Goal: Task Accomplishment & Management: Complete application form

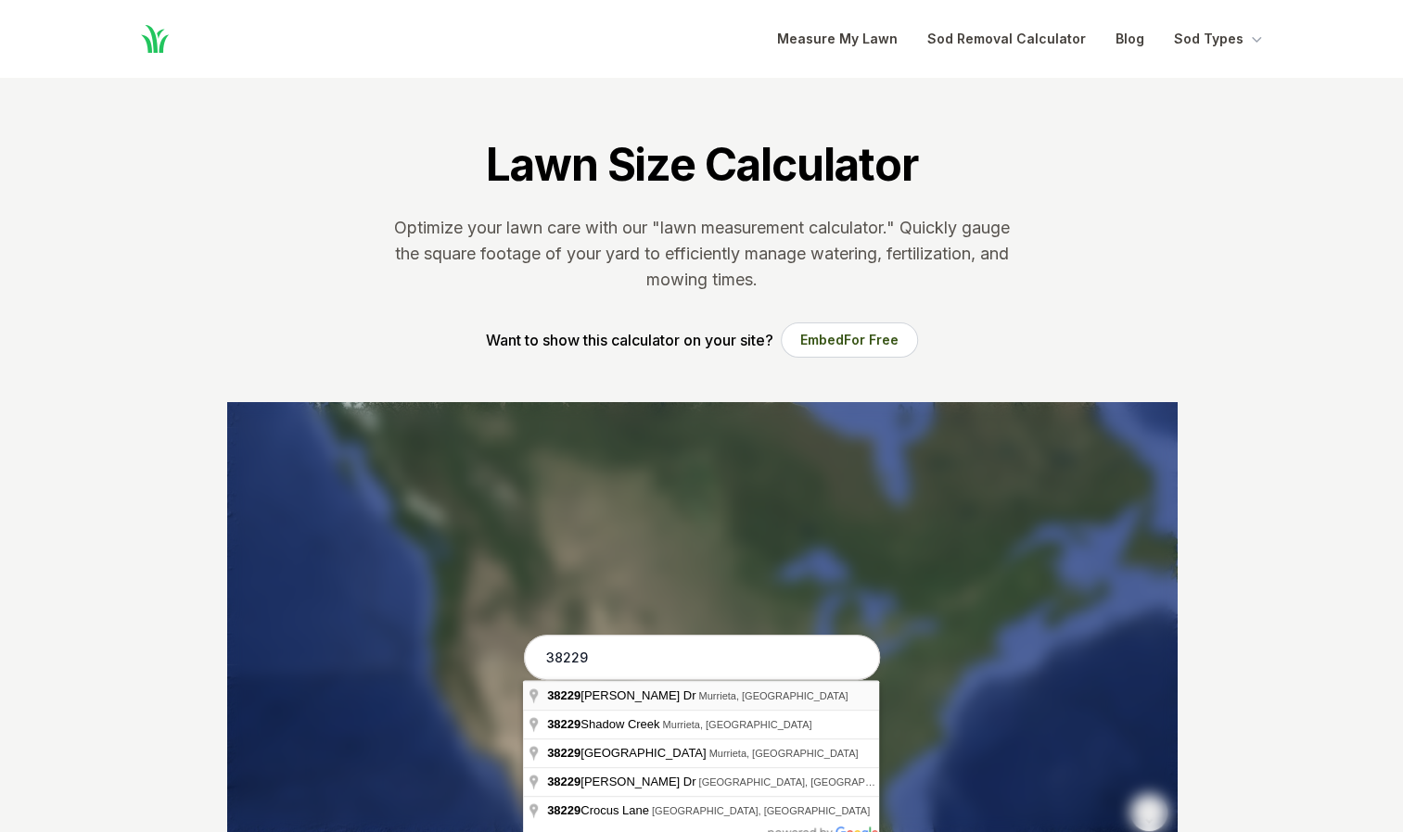
type input "[STREET_ADDRESS][PERSON_NAME][PERSON_NAME]"
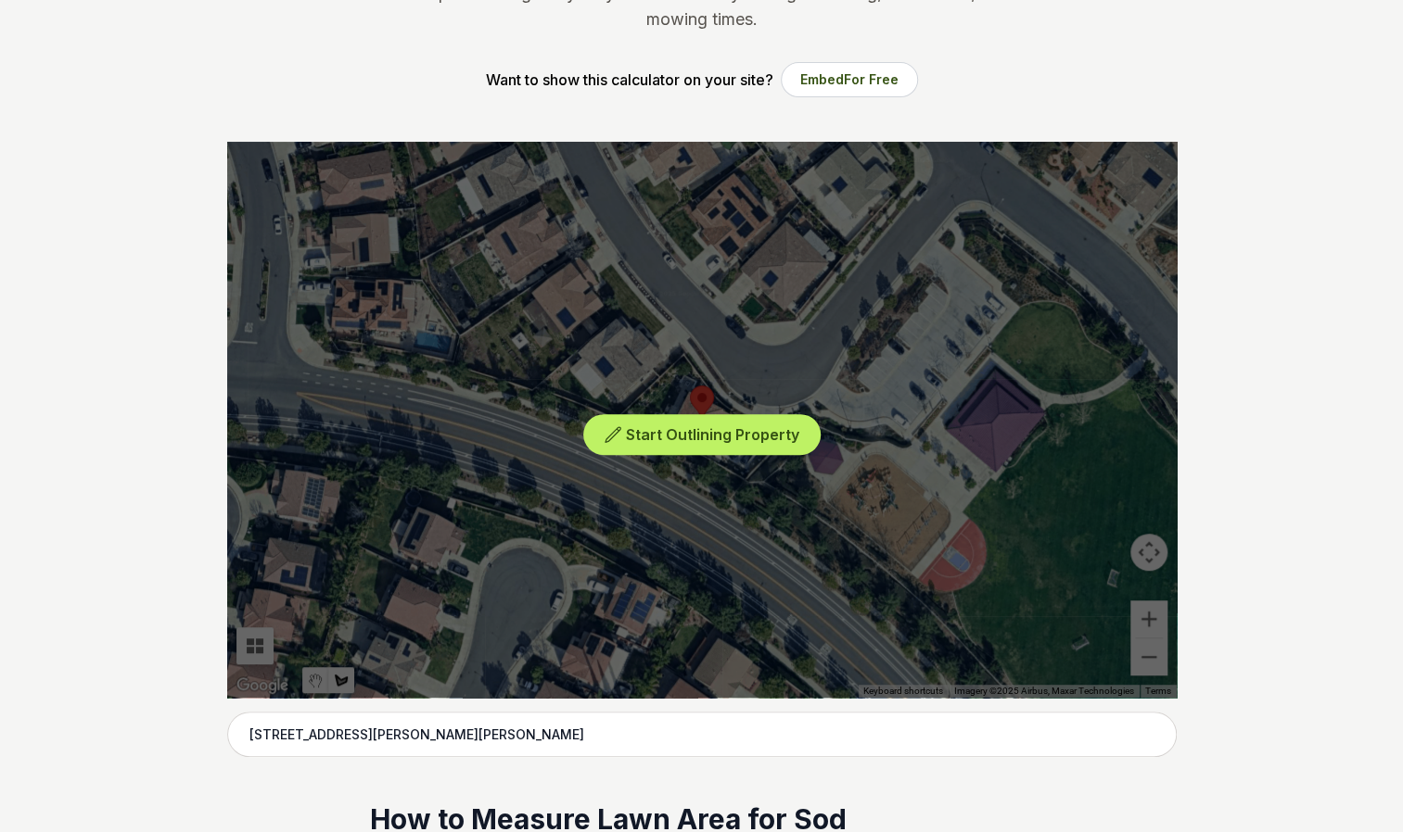
scroll to position [262, 0]
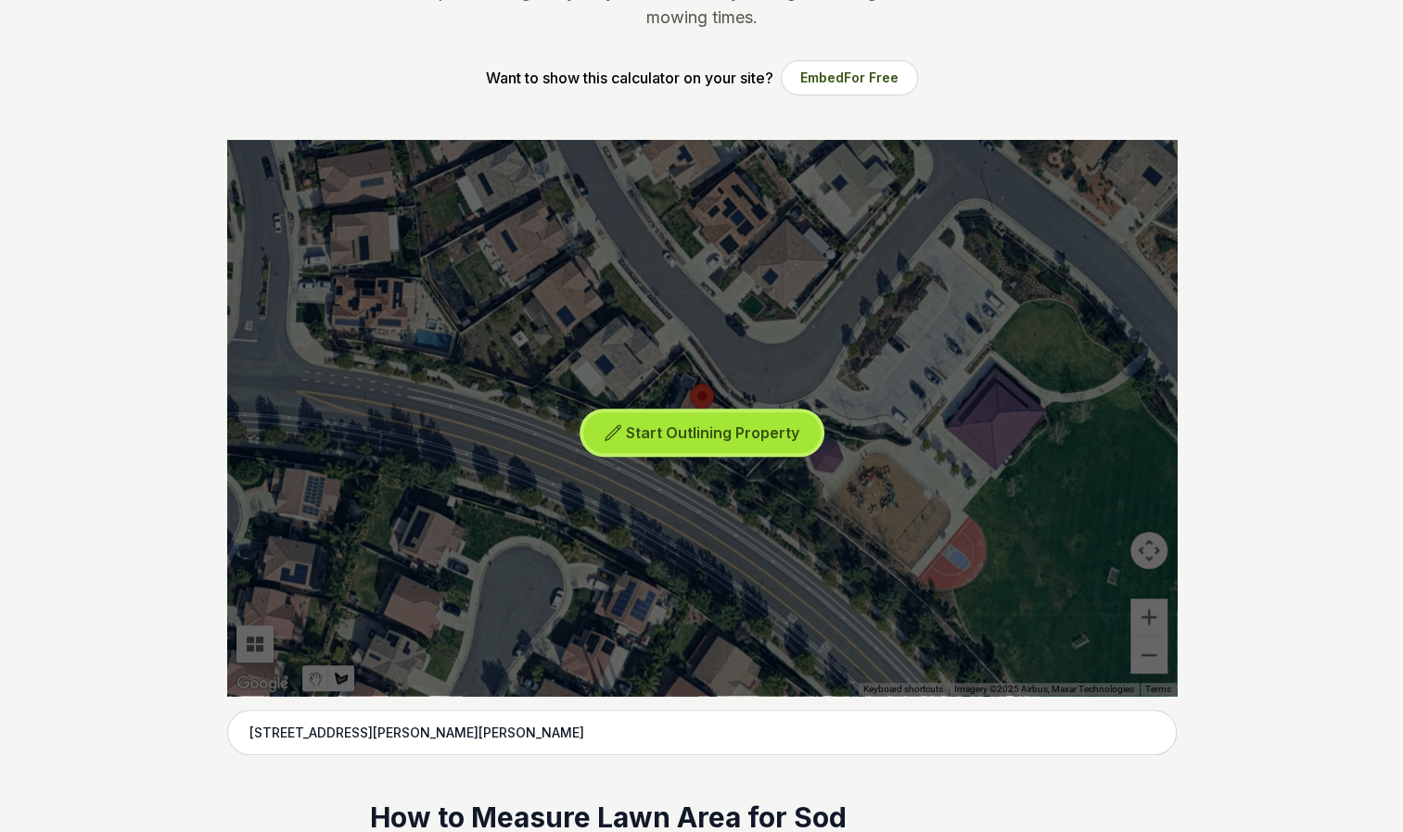
click at [786, 431] on span "Start Outlining Property" at bounding box center [712, 433] width 173 height 19
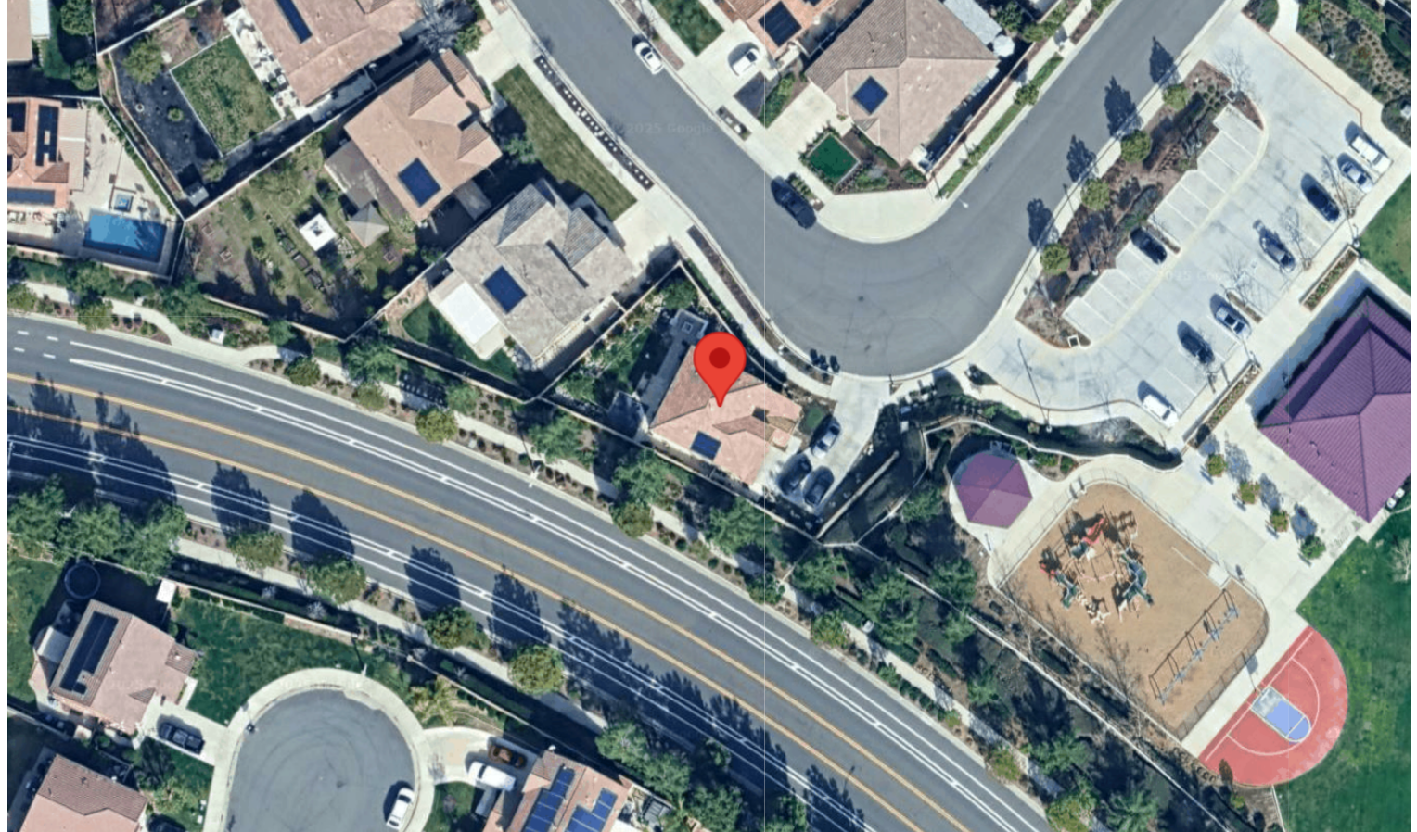
scroll to position [266, 0]
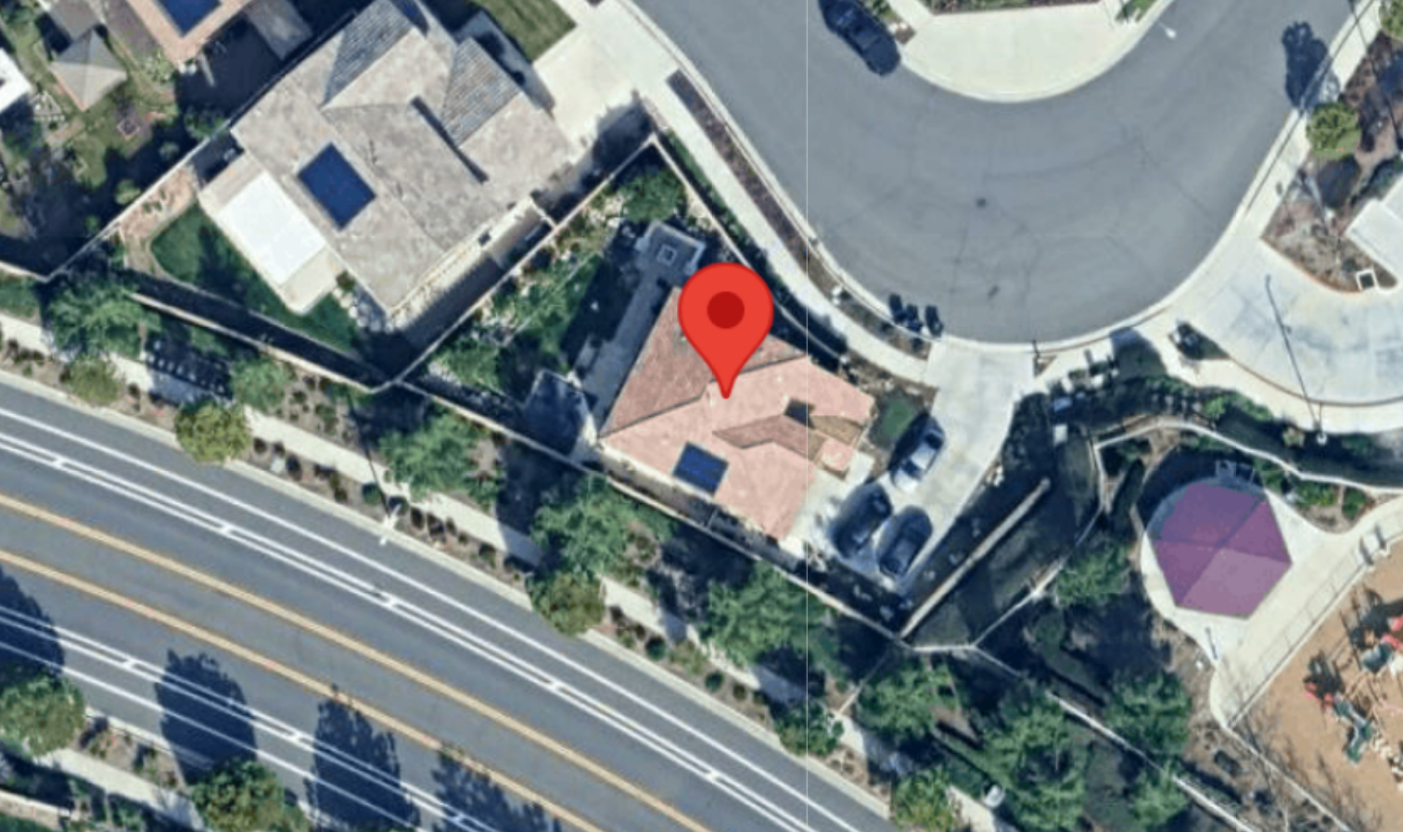
click at [638, 408] on div at bounding box center [701, 414] width 949 height 556
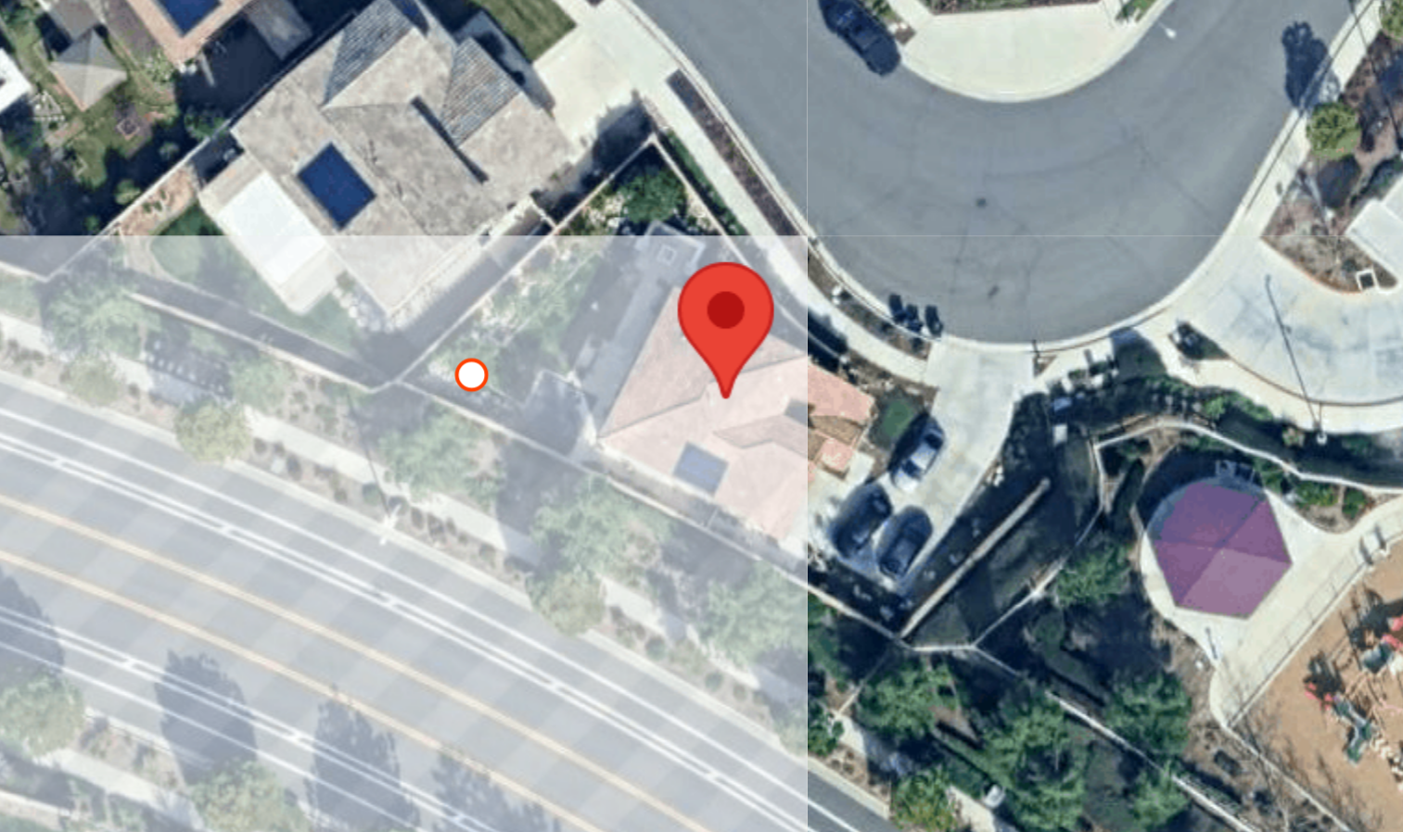
click at [651, 413] on div at bounding box center [701, 414] width 949 height 556
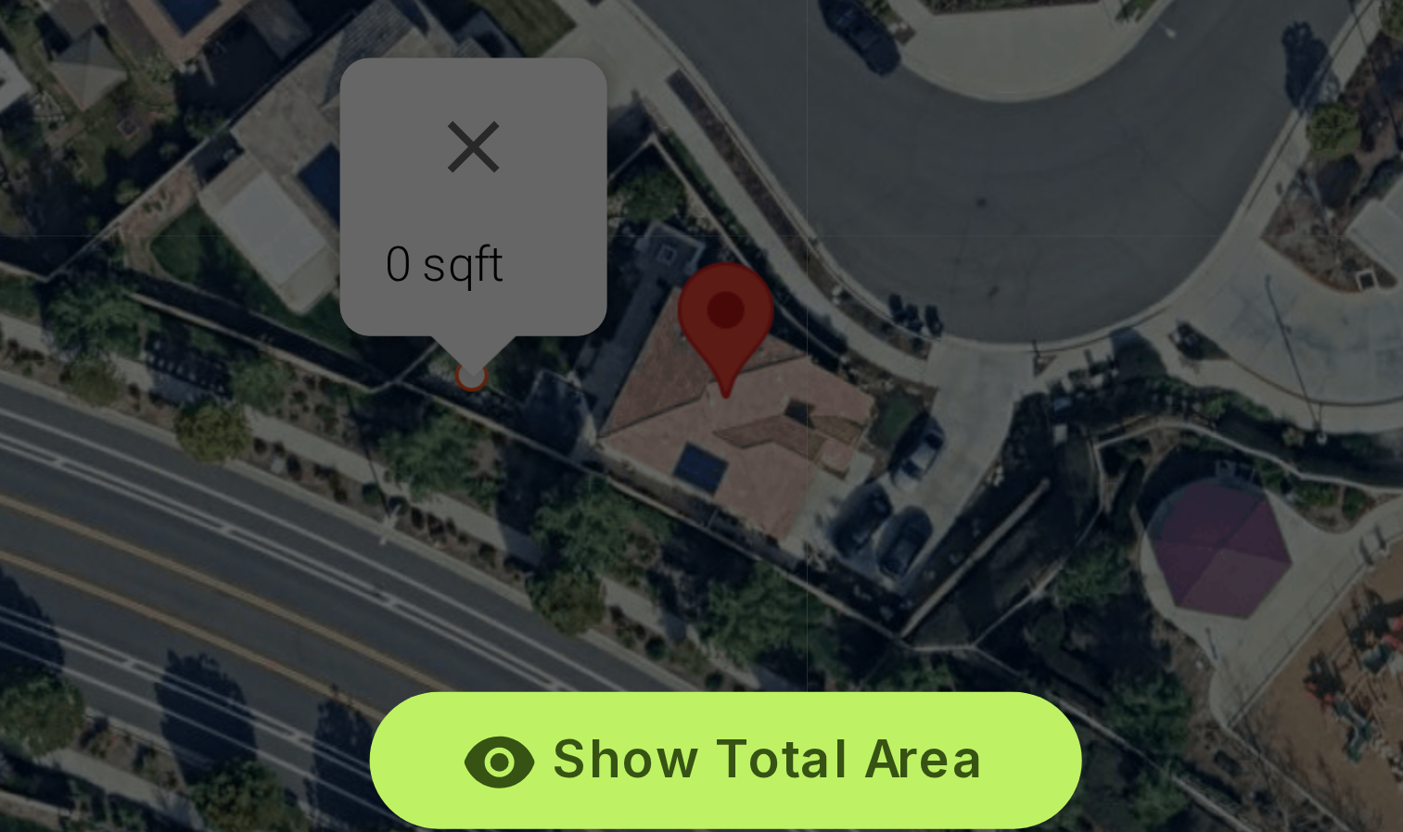
click at [730, 425] on div "Show Total Area Add Another Area Undo last outline" at bounding box center [701, 414] width 949 height 556
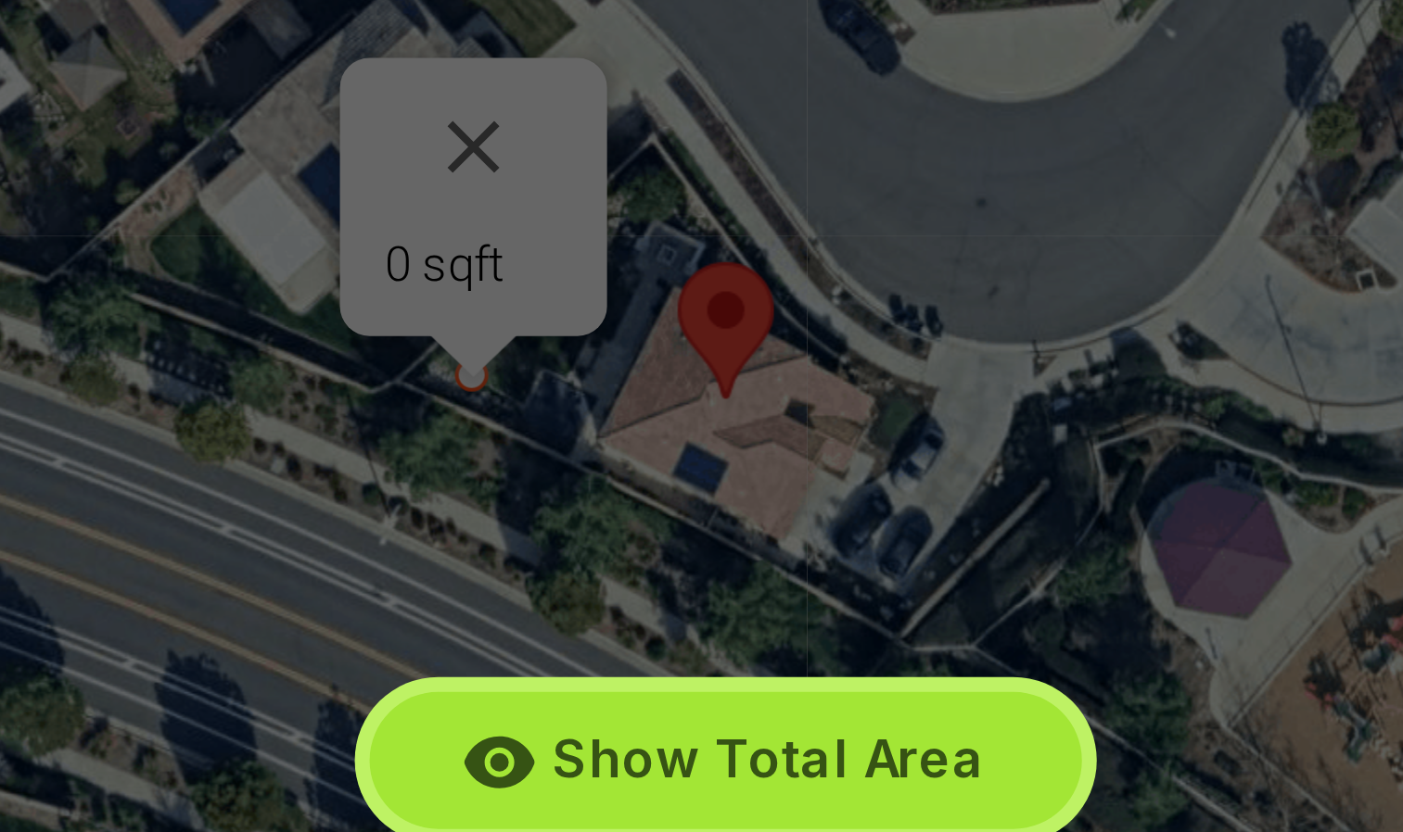
click at [697, 489] on button "Show Total Area" at bounding box center [702, 505] width 178 height 34
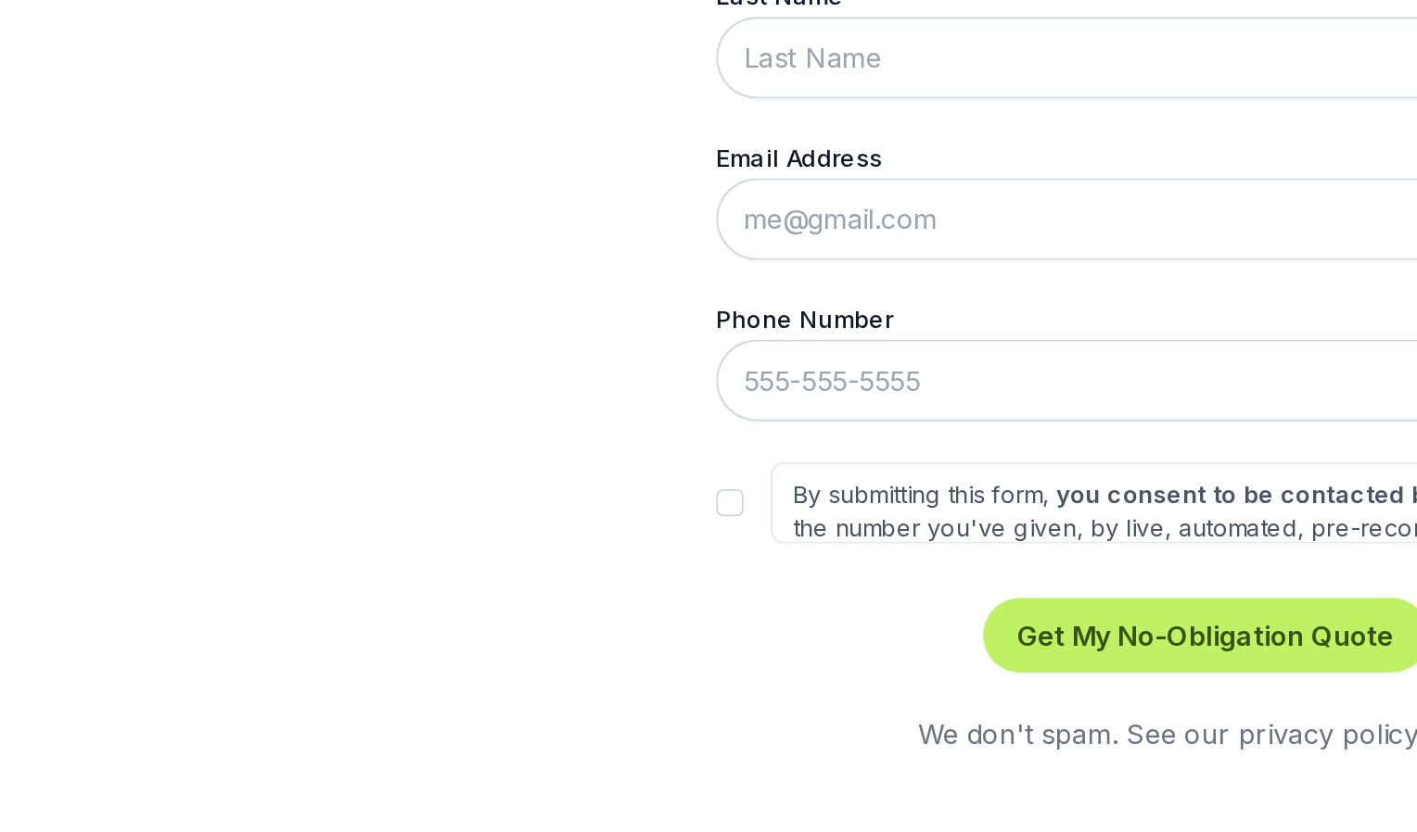
scroll to position [263, 0]
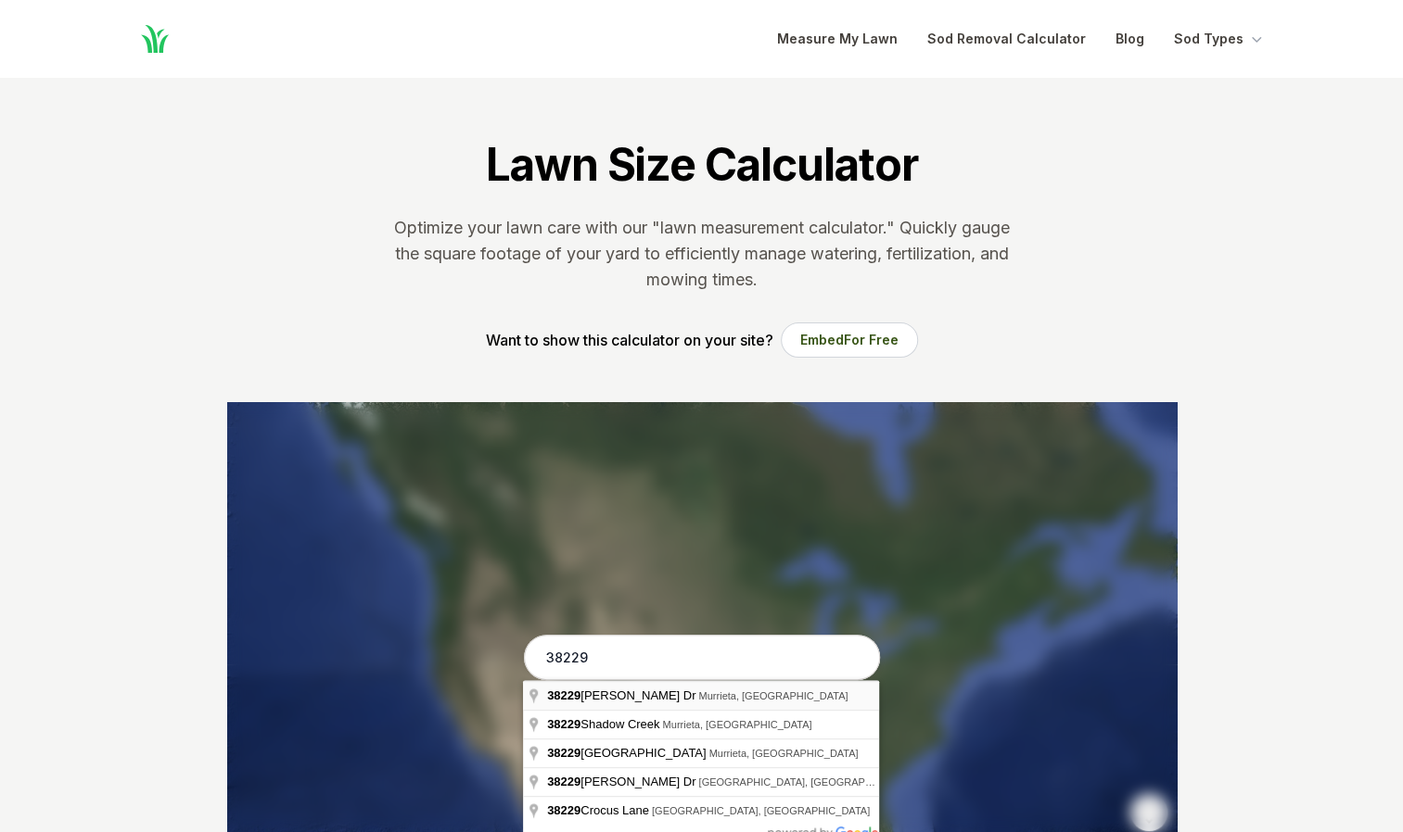
type input "[STREET_ADDRESS][PERSON_NAME][PERSON_NAME]"
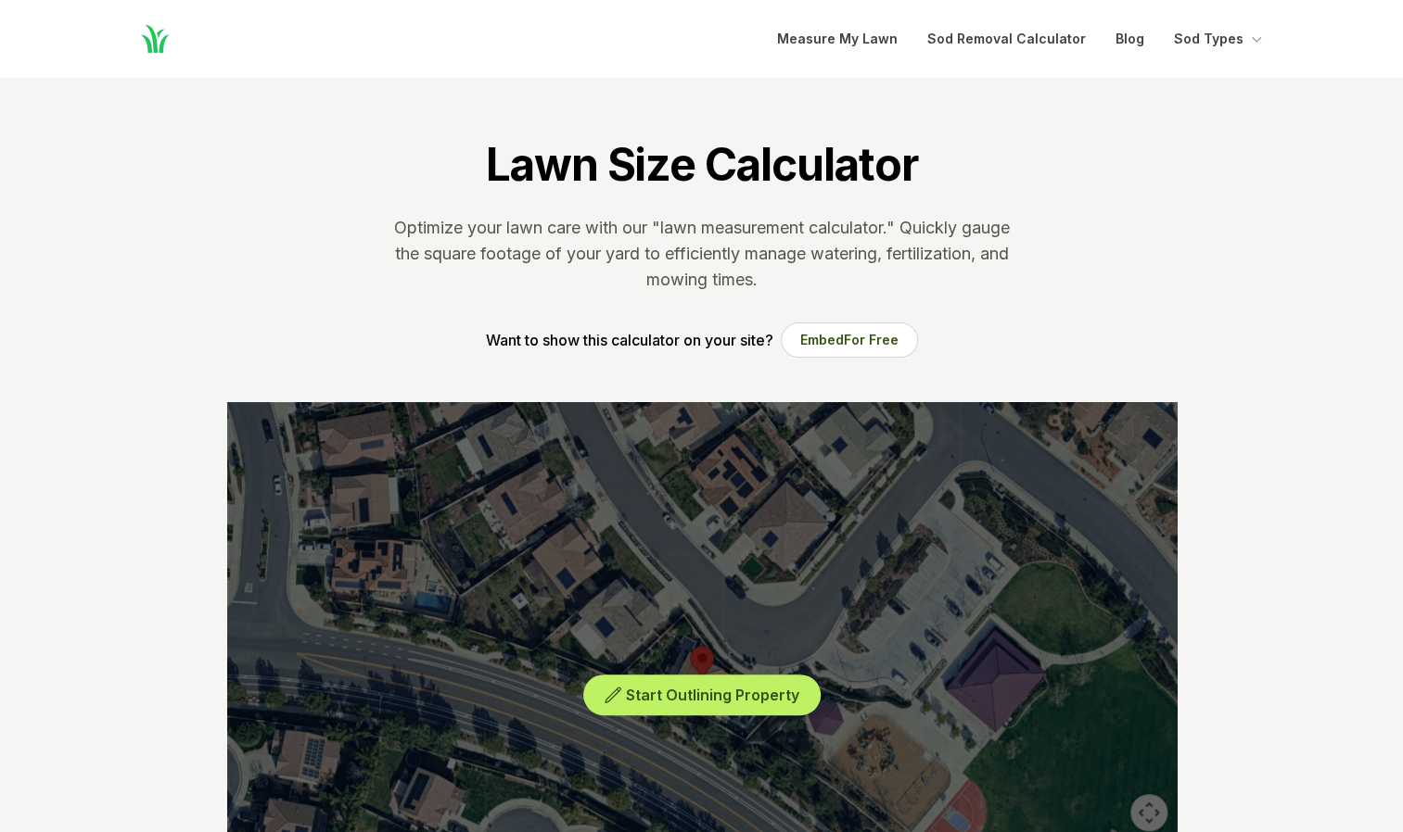
scroll to position [9, 0]
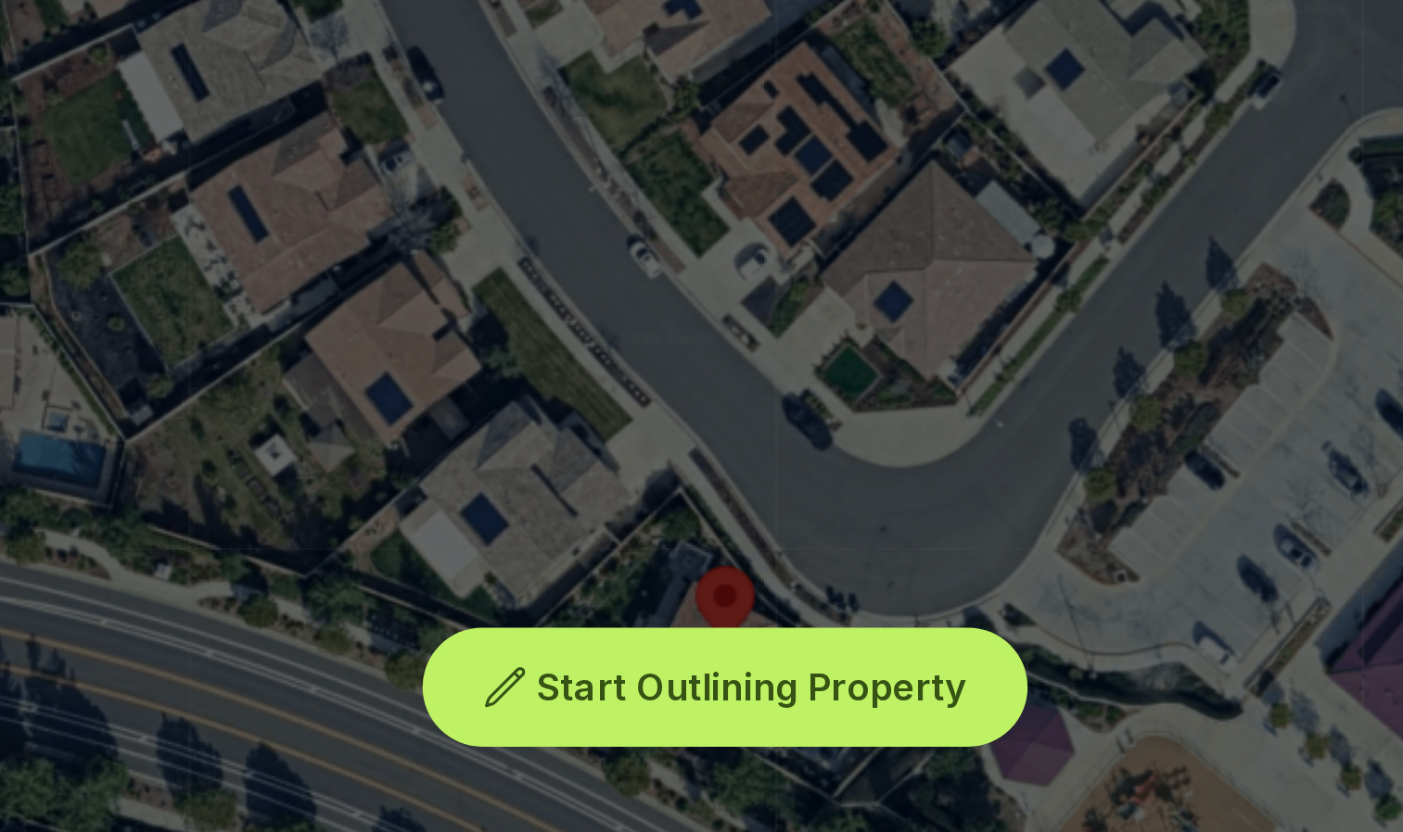
click at [686, 685] on span "Start Outlining Property" at bounding box center [712, 686] width 173 height 19
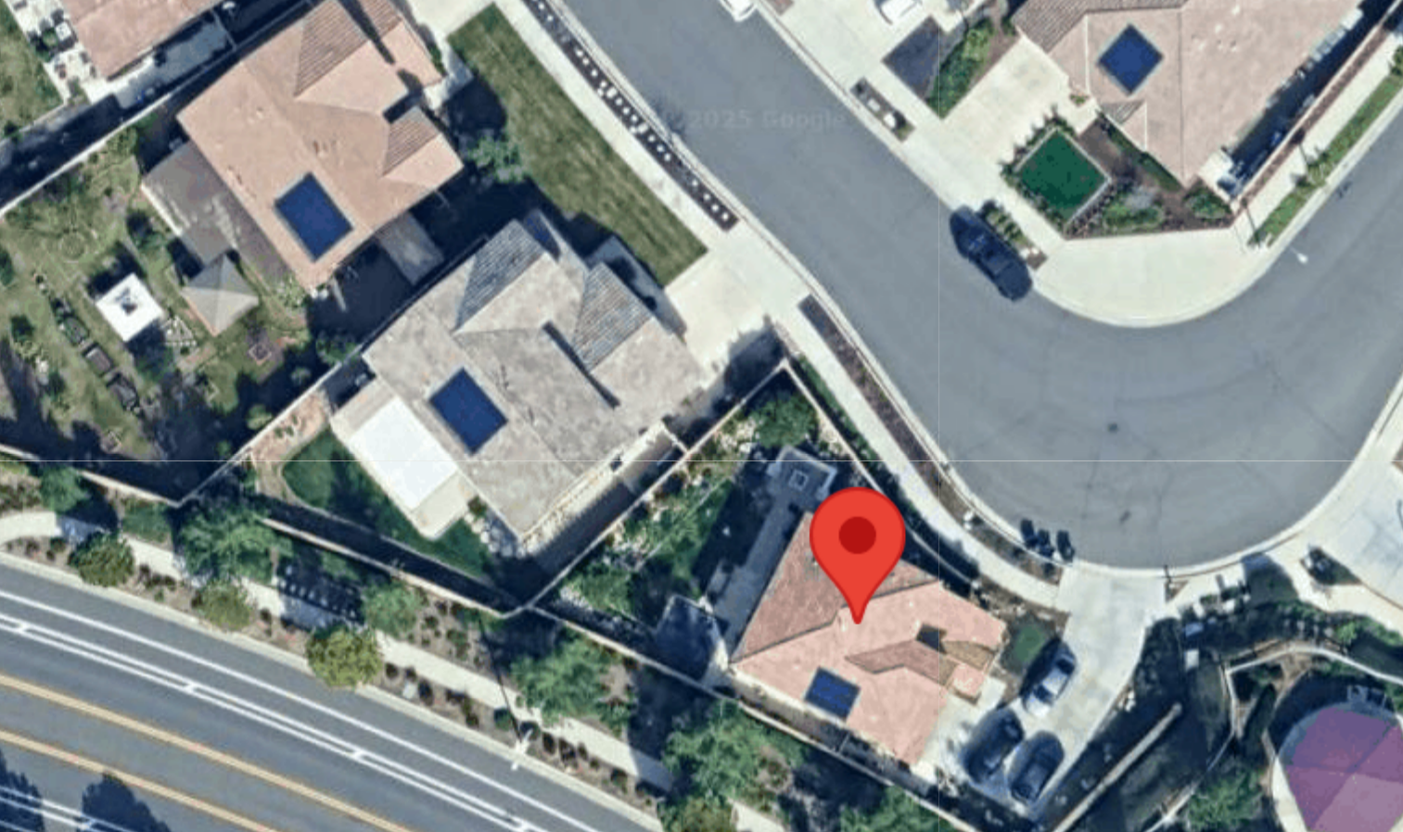
drag, startPoint x: 638, startPoint y: 664, endPoint x: 647, endPoint y: 650, distance: 16.7
click at [647, 650] on div at bounding box center [701, 671] width 949 height 556
click at [646, 651] on div at bounding box center [701, 671] width 949 height 556
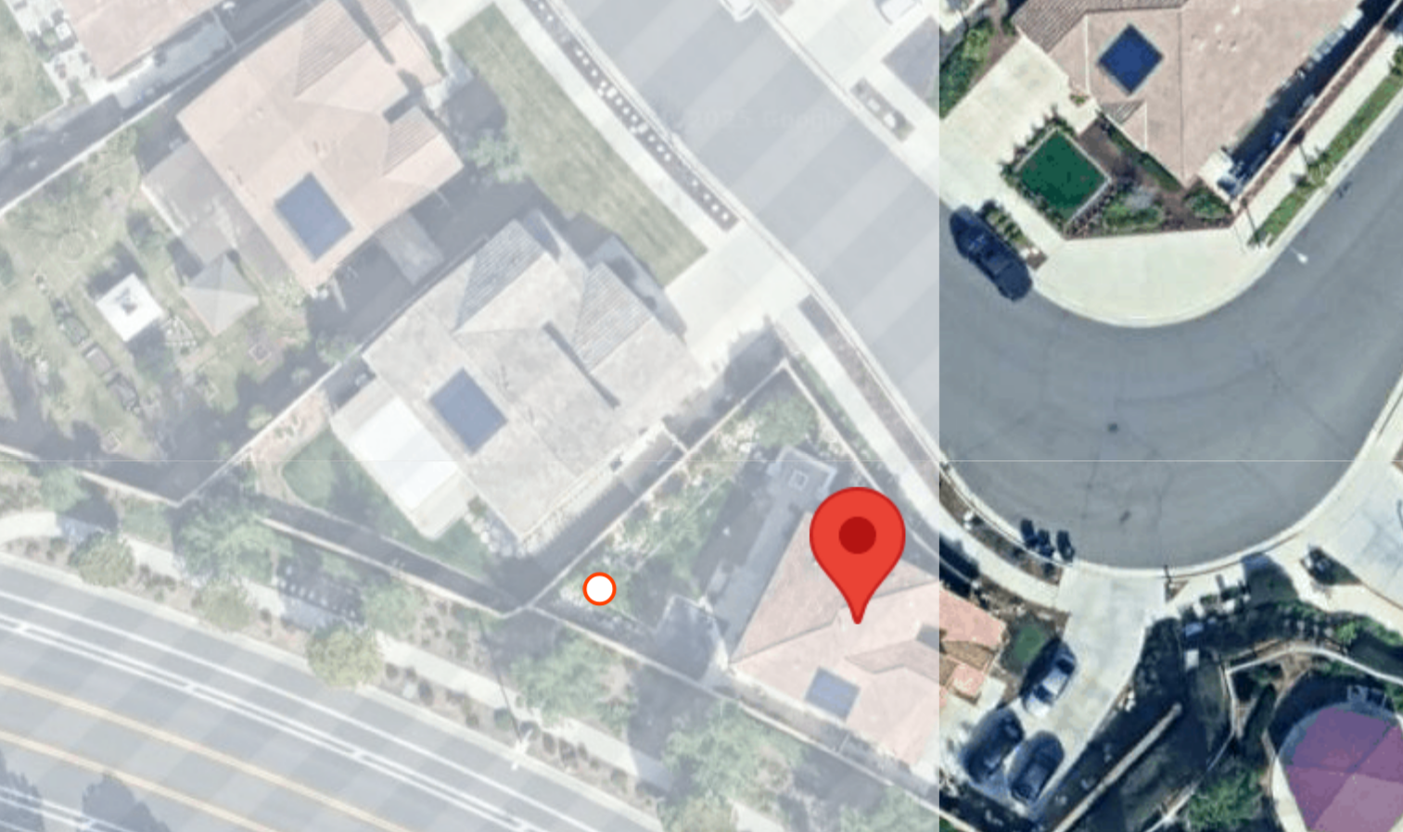
click at [677, 622] on div at bounding box center [701, 671] width 949 height 556
click at [678, 622] on div at bounding box center [701, 671] width 949 height 556
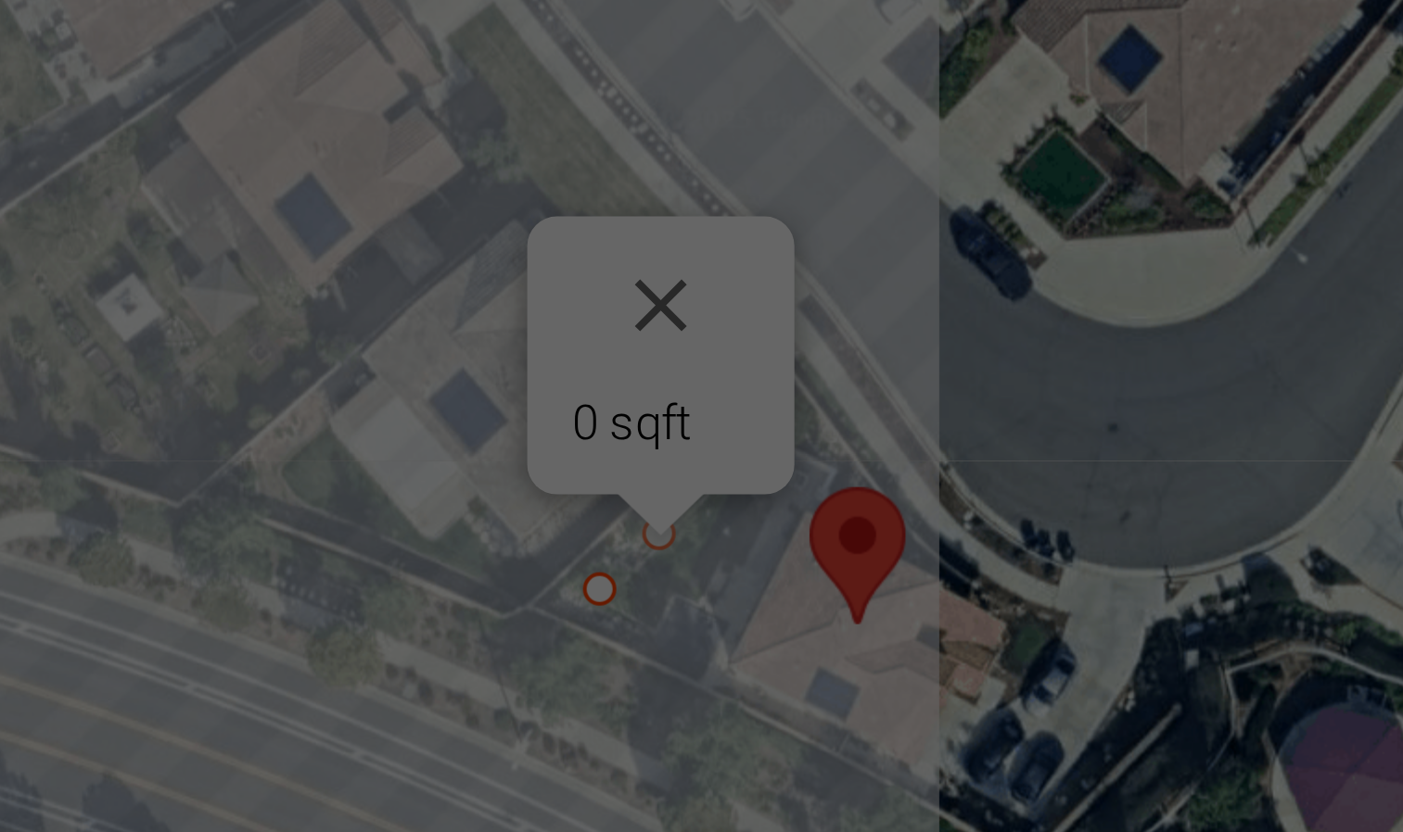
click at [677, 634] on div "Show Total Area Add Another Area Undo last outline" at bounding box center [701, 671] width 949 height 556
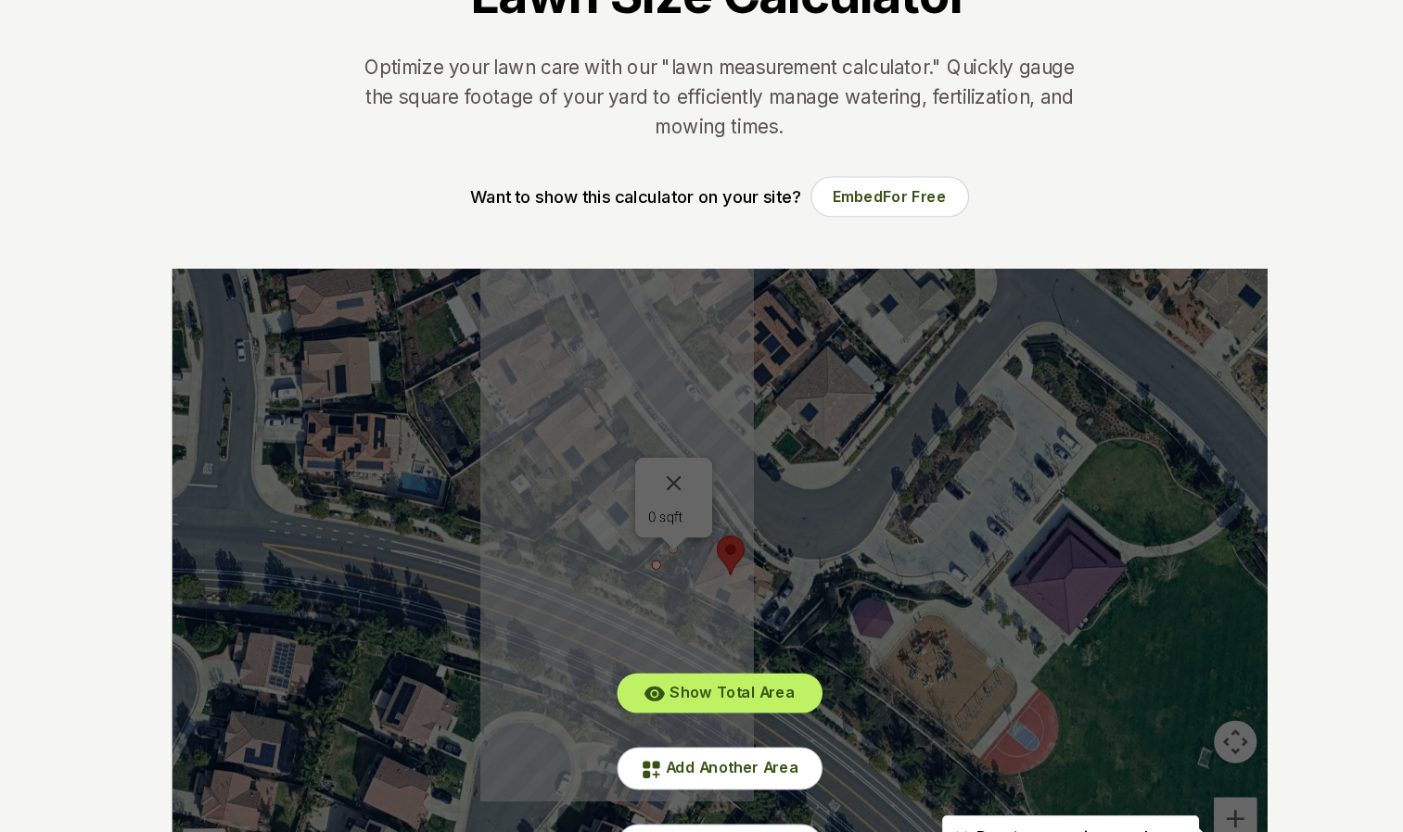
scroll to position [60, 0]
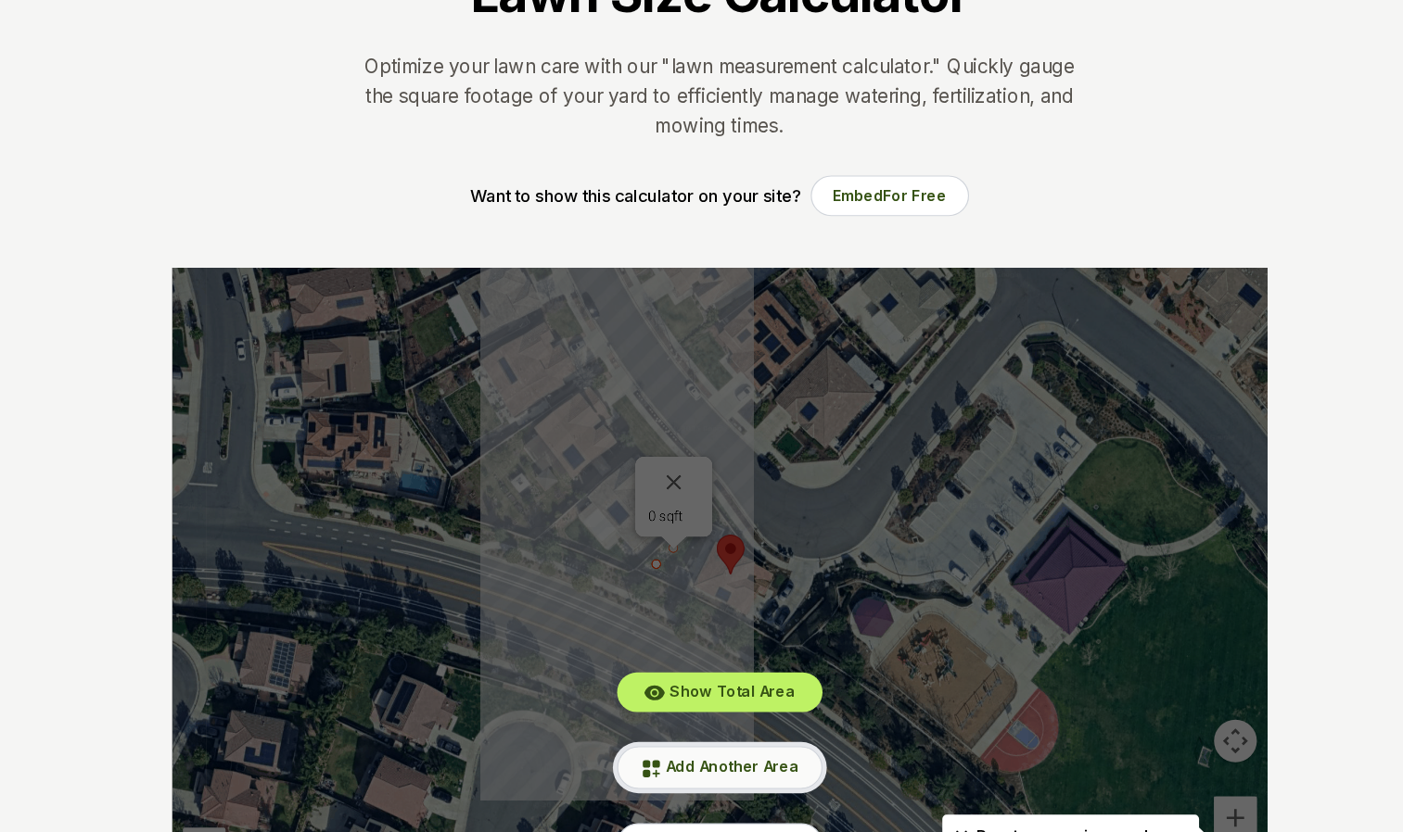
click at [707, 769] on span "Add Another Area" at bounding box center [712, 775] width 115 height 16
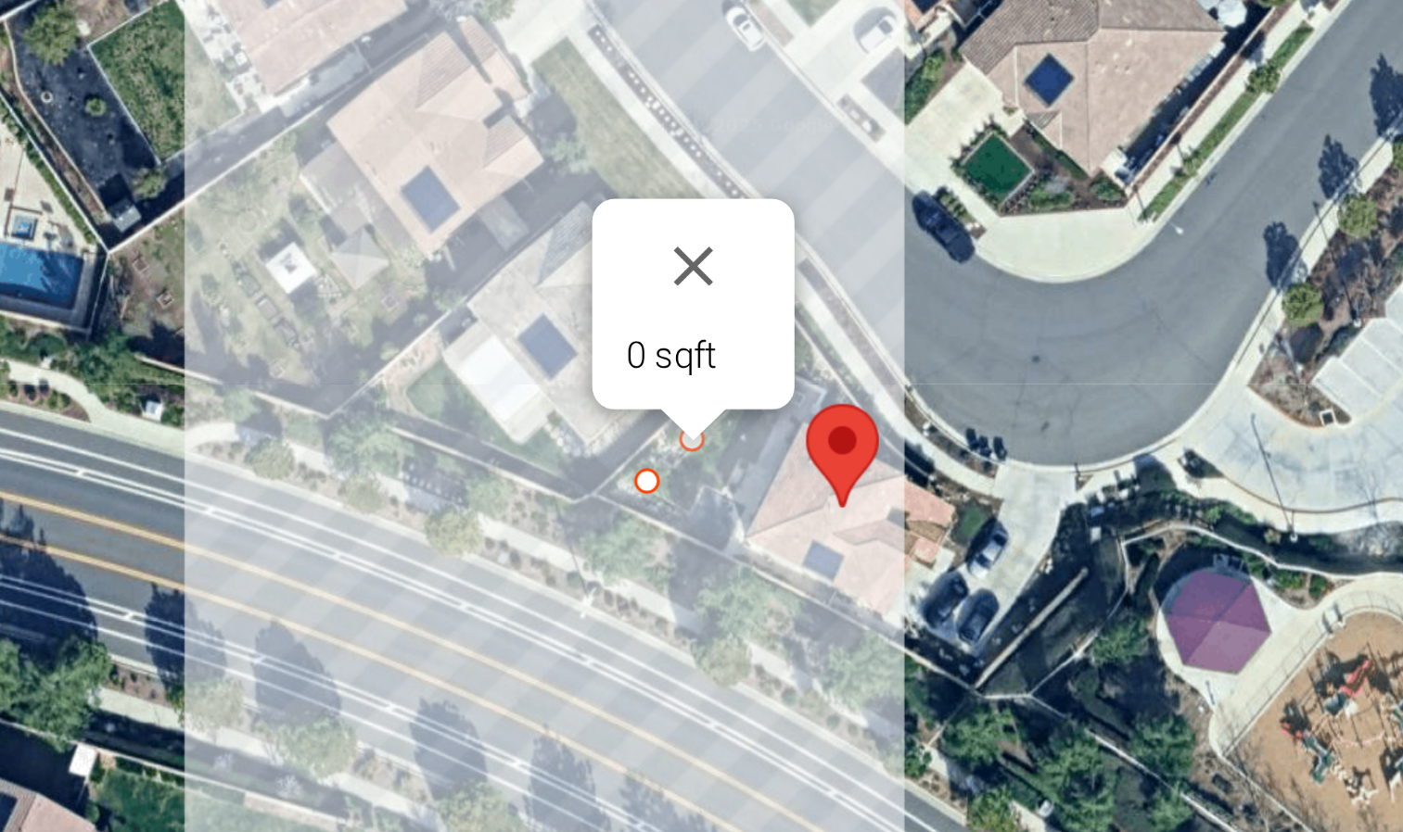
scroll to position [61, 0]
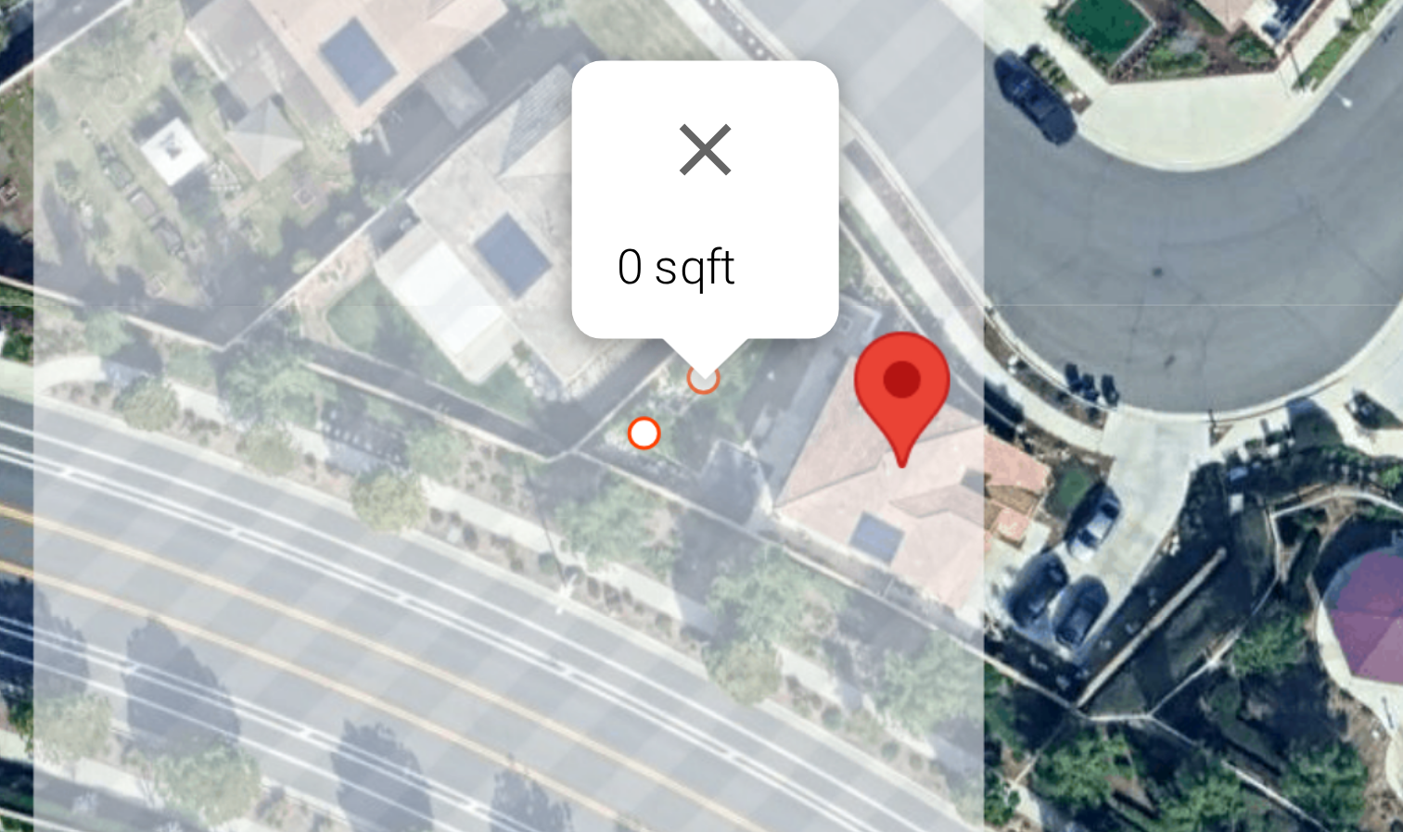
click at [646, 599] on div at bounding box center [701, 619] width 949 height 556
click at [659, 607] on div at bounding box center [701, 619] width 949 height 556
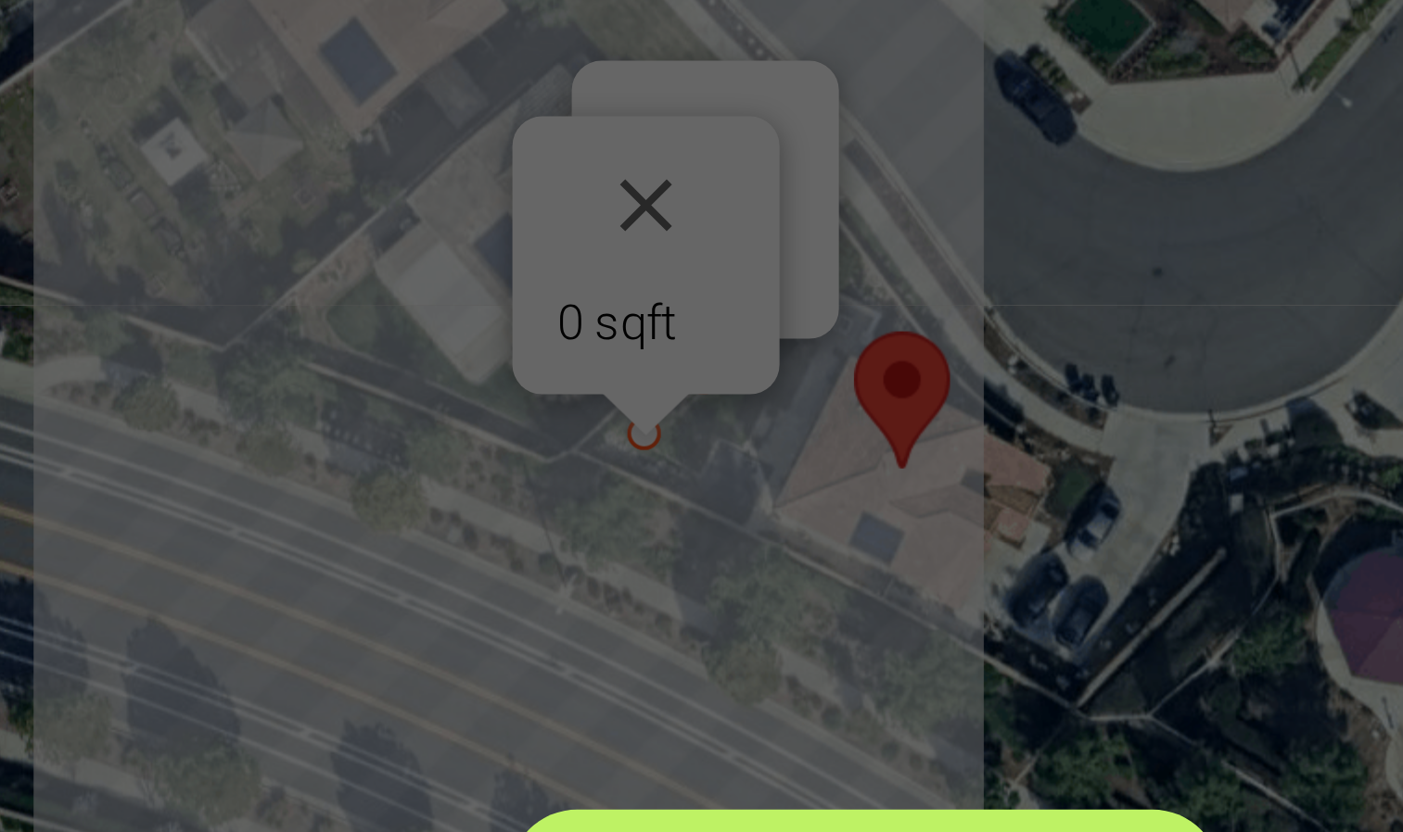
click at [698, 673] on div "Show Total Area Add Another Area Undo last outline" at bounding box center [701, 619] width 949 height 556
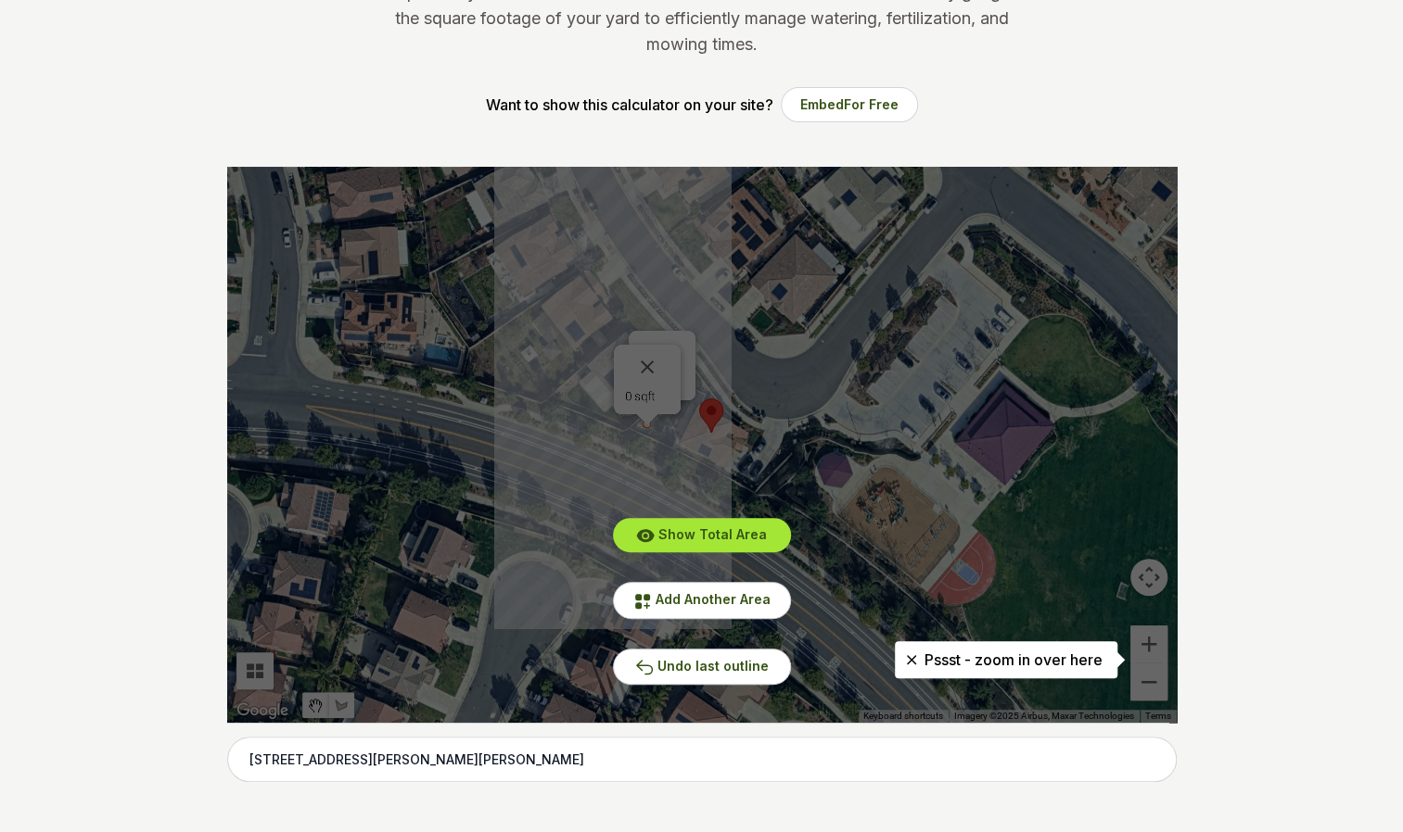
scroll to position [251, 0]
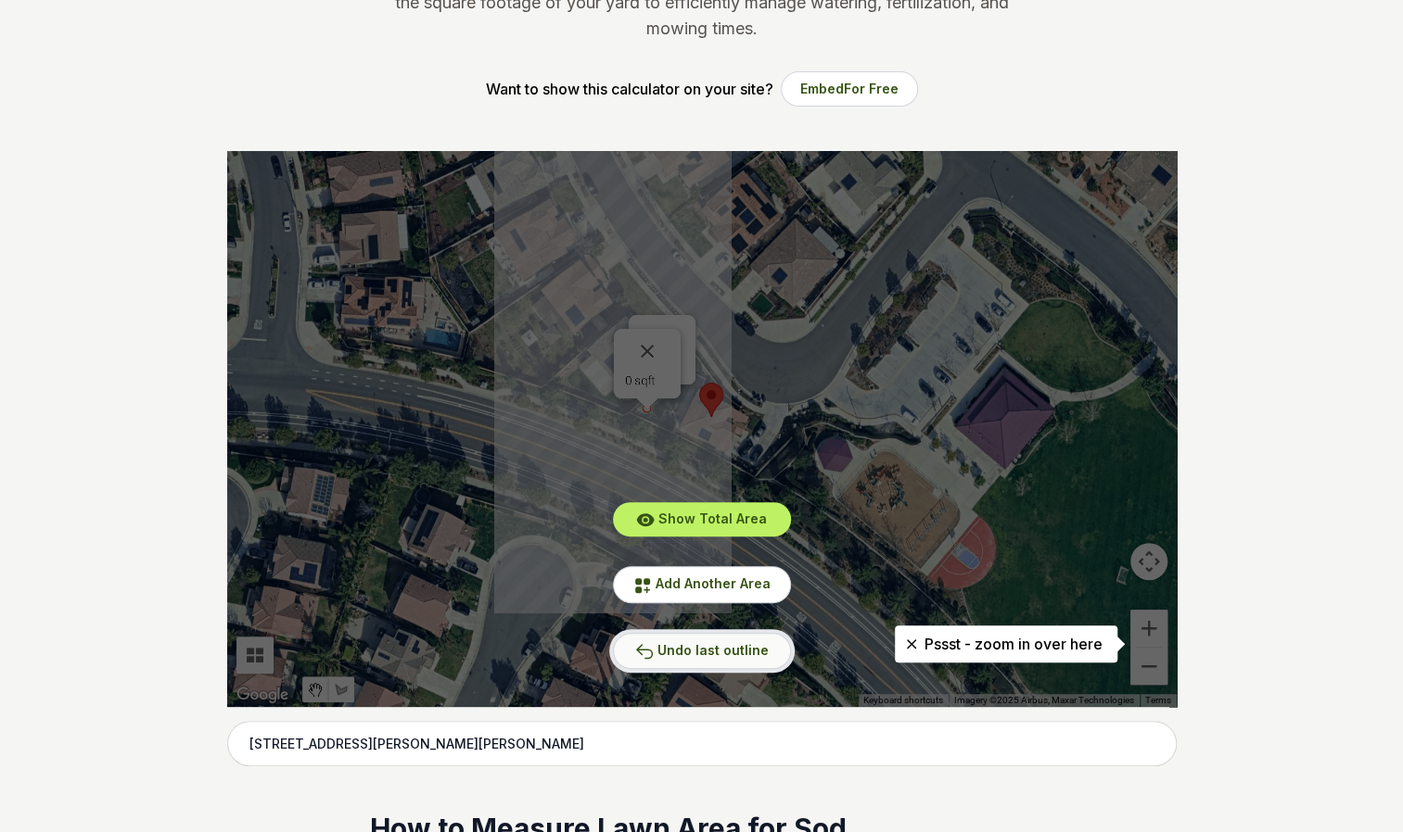
click at [719, 647] on span "Undo last outline" at bounding box center [712, 650] width 111 height 16
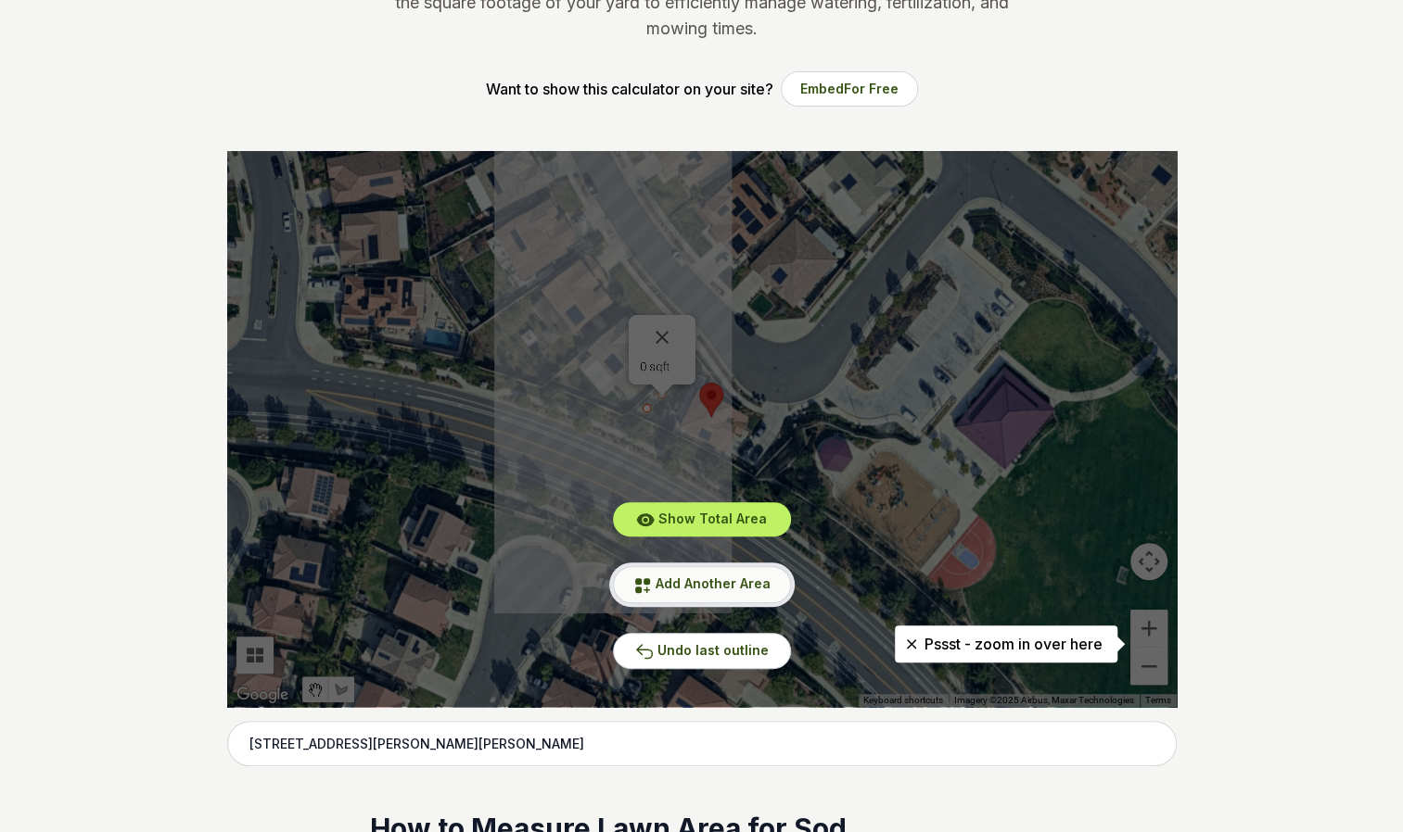
click at [720, 598] on button "Add Another Area" at bounding box center [702, 584] width 178 height 36
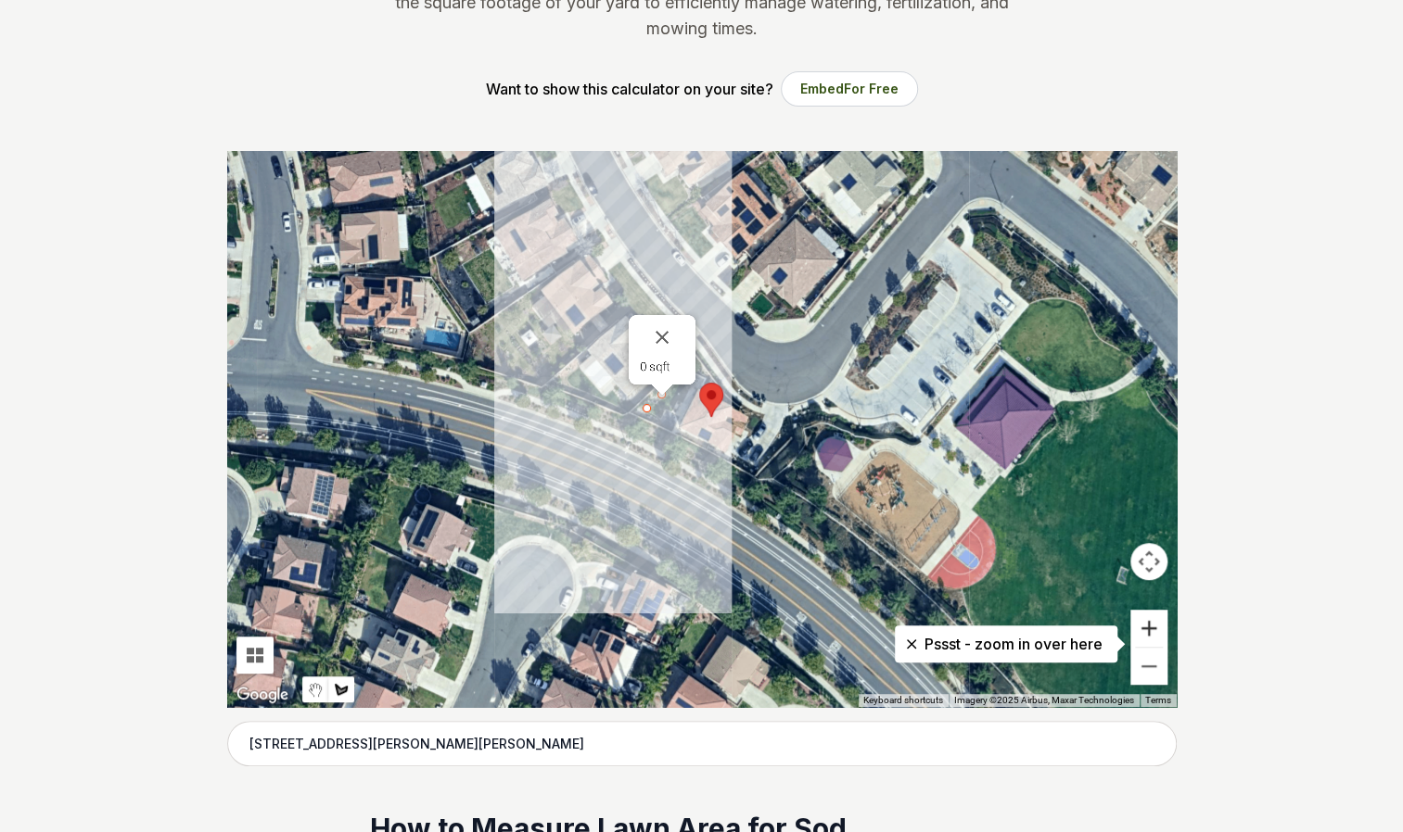
click at [1140, 627] on button "Zoom in" at bounding box center [1148, 628] width 37 height 37
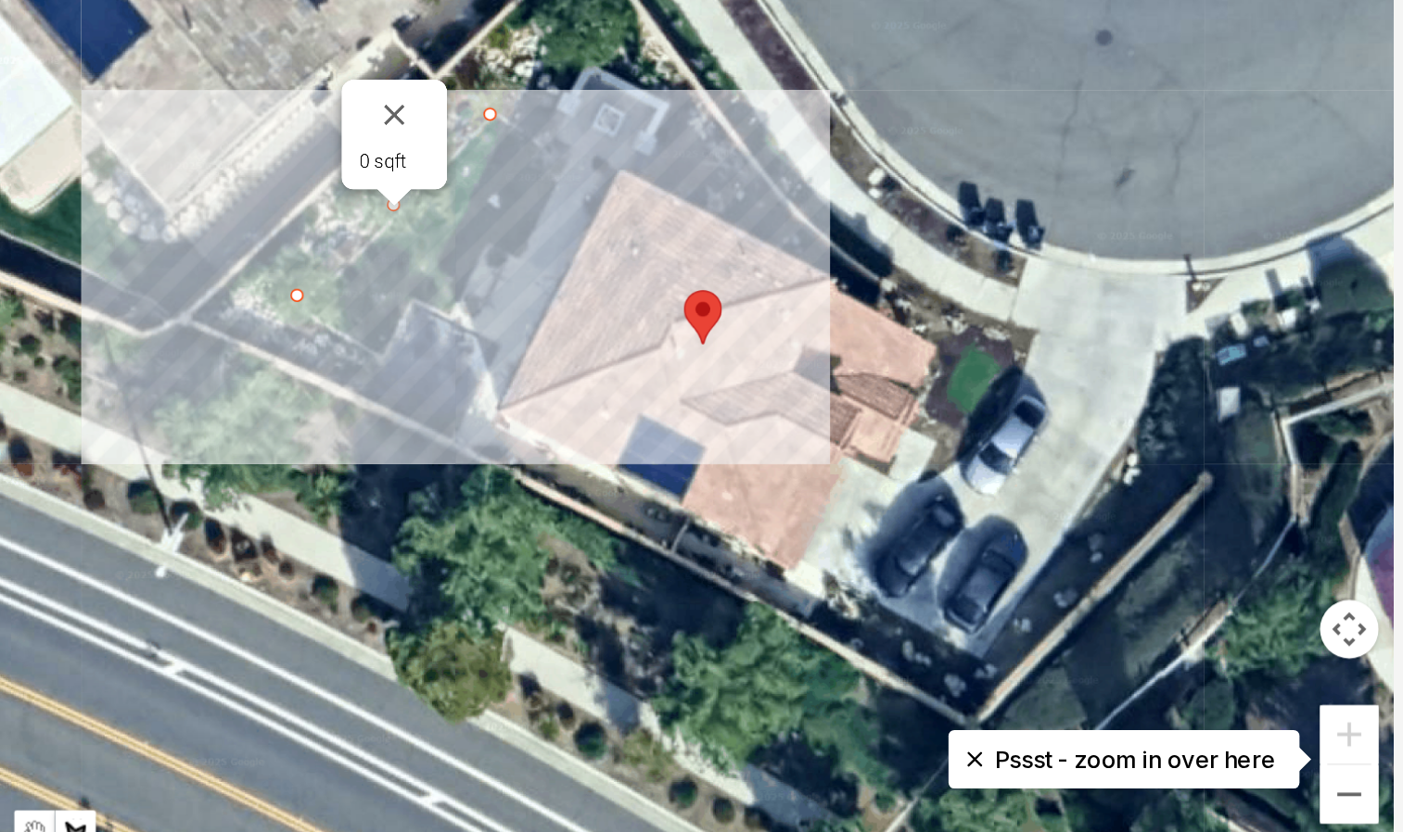
click at [483, 347] on div at bounding box center [701, 429] width 949 height 556
click at [537, 388] on div at bounding box center [701, 429] width 949 height 556
click at [555, 351] on div at bounding box center [701, 429] width 949 height 556
click at [579, 363] on div at bounding box center [701, 429] width 949 height 556
click at [602, 318] on div at bounding box center [701, 429] width 949 height 556
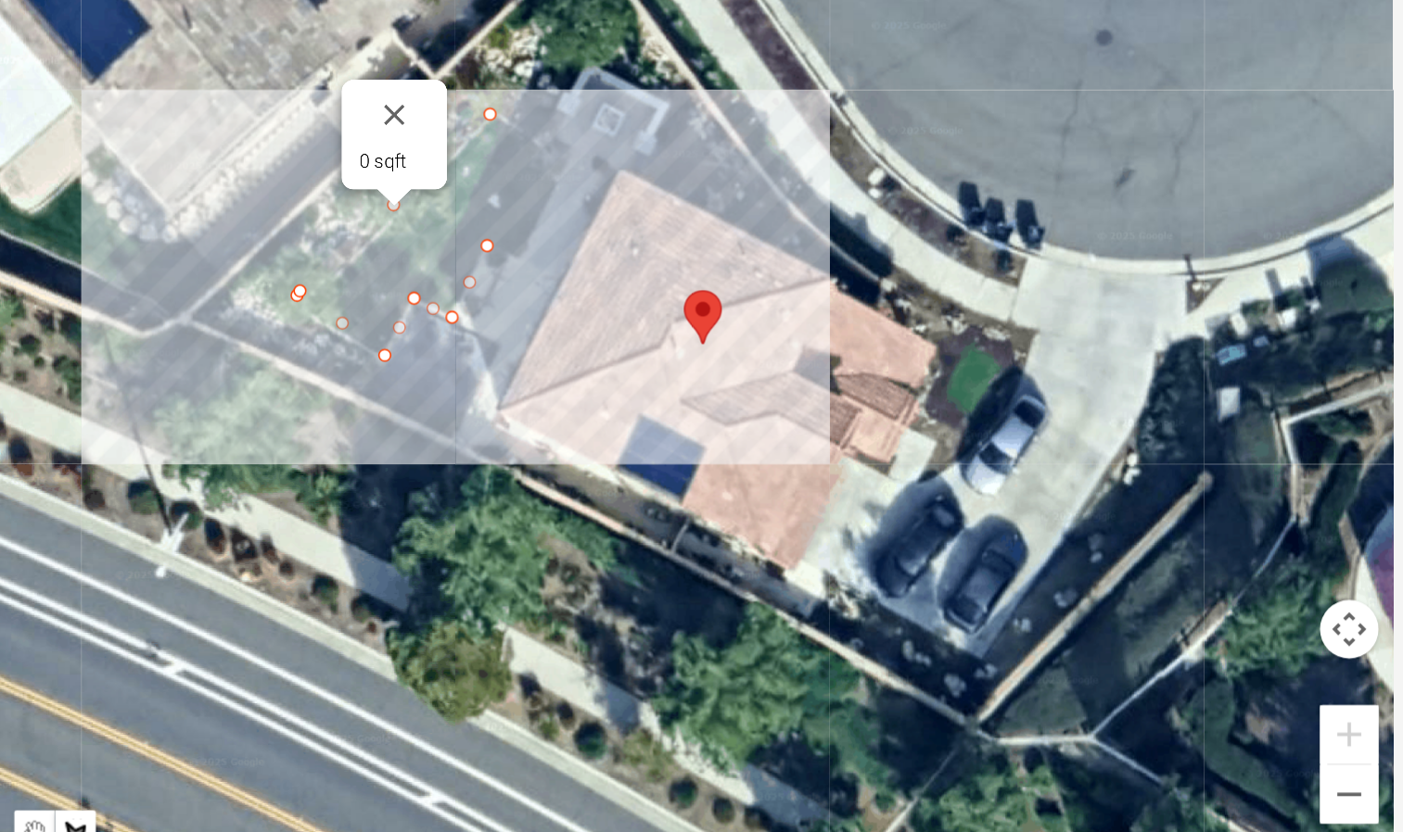
click at [621, 324] on div at bounding box center [701, 429] width 949 height 556
click at [651, 262] on div at bounding box center [701, 429] width 949 height 556
click at [604, 234] on div at bounding box center [701, 429] width 949 height 556
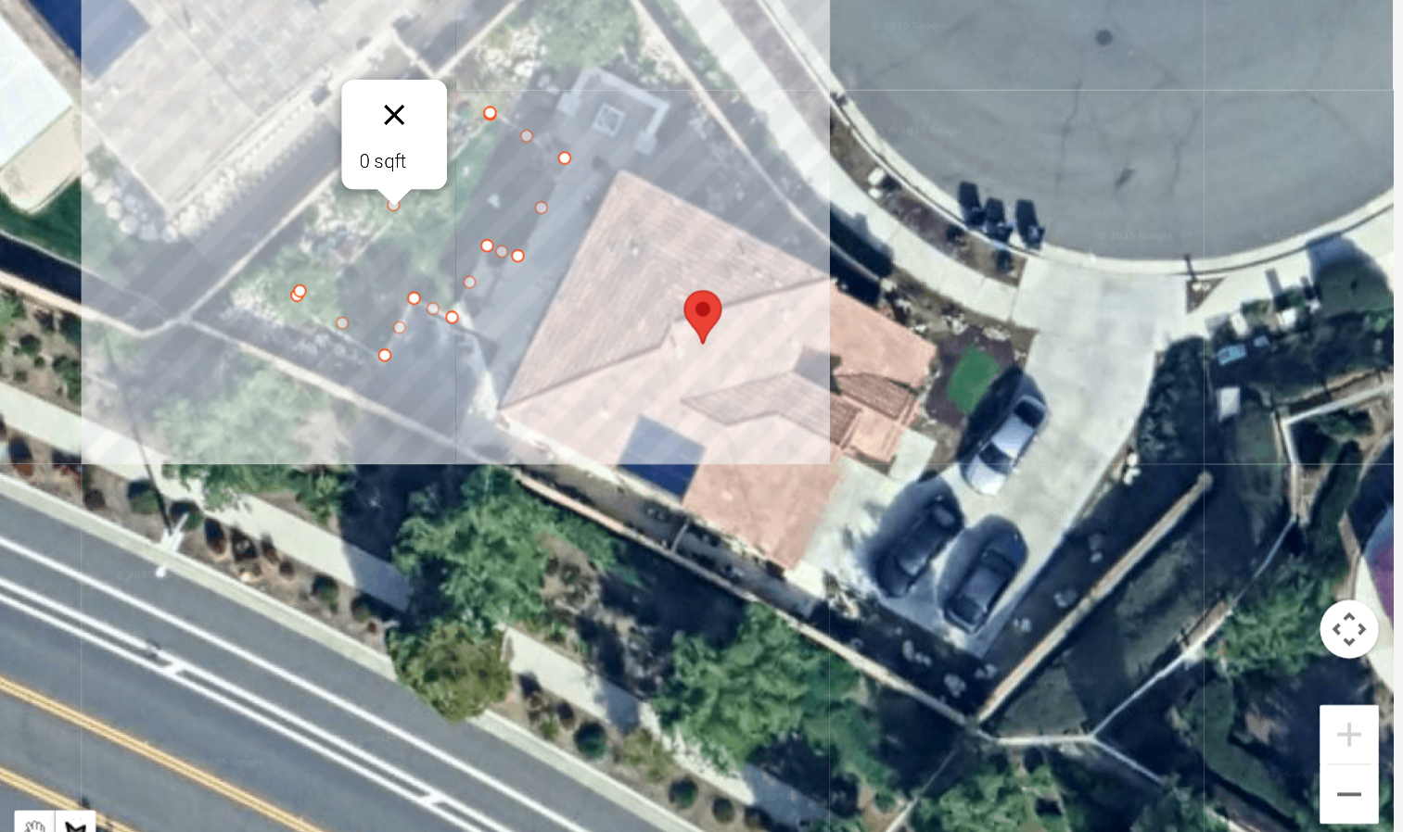
click at [543, 234] on button "Close" at bounding box center [543, 235] width 44 height 44
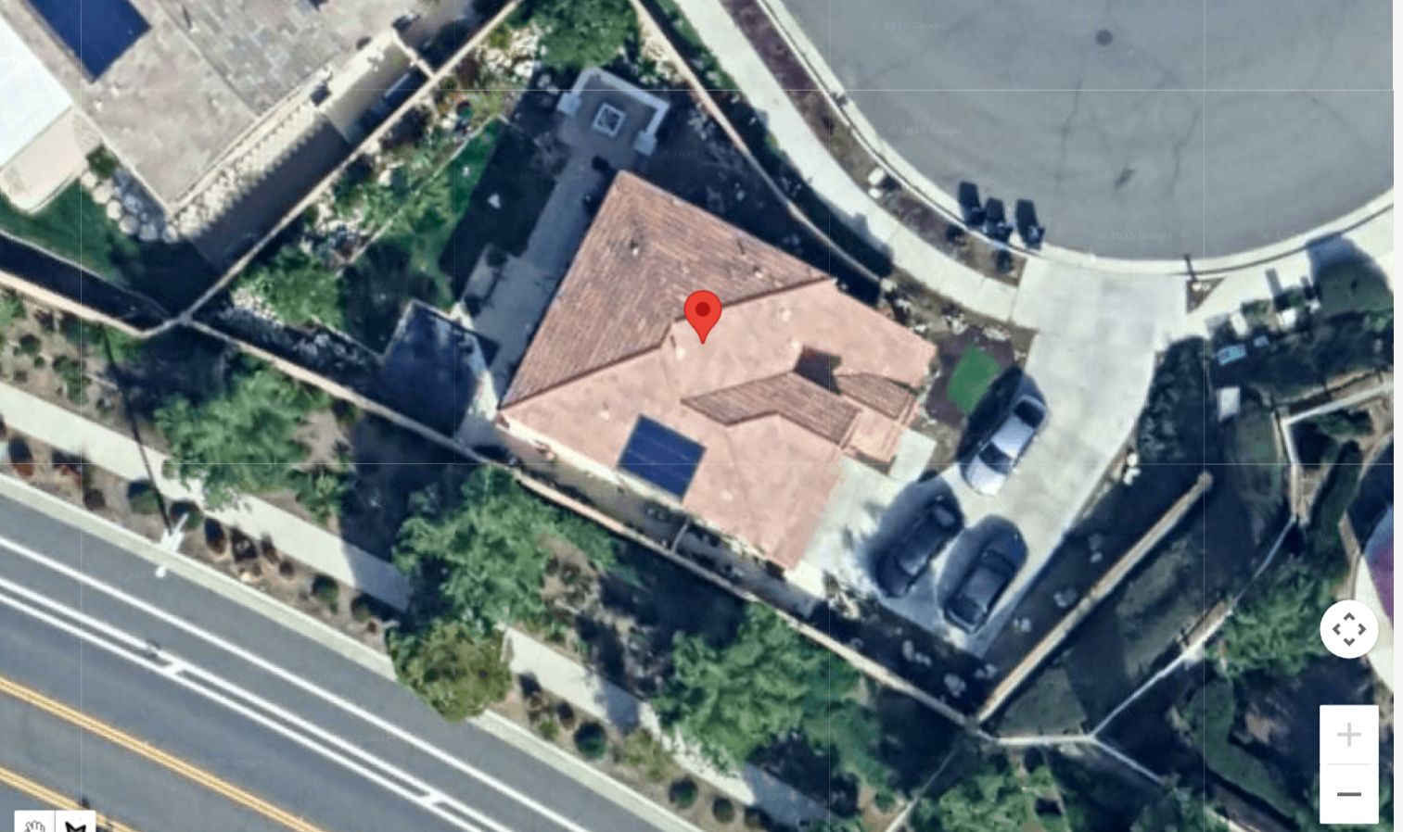
click at [486, 356] on div at bounding box center [701, 429] width 949 height 556
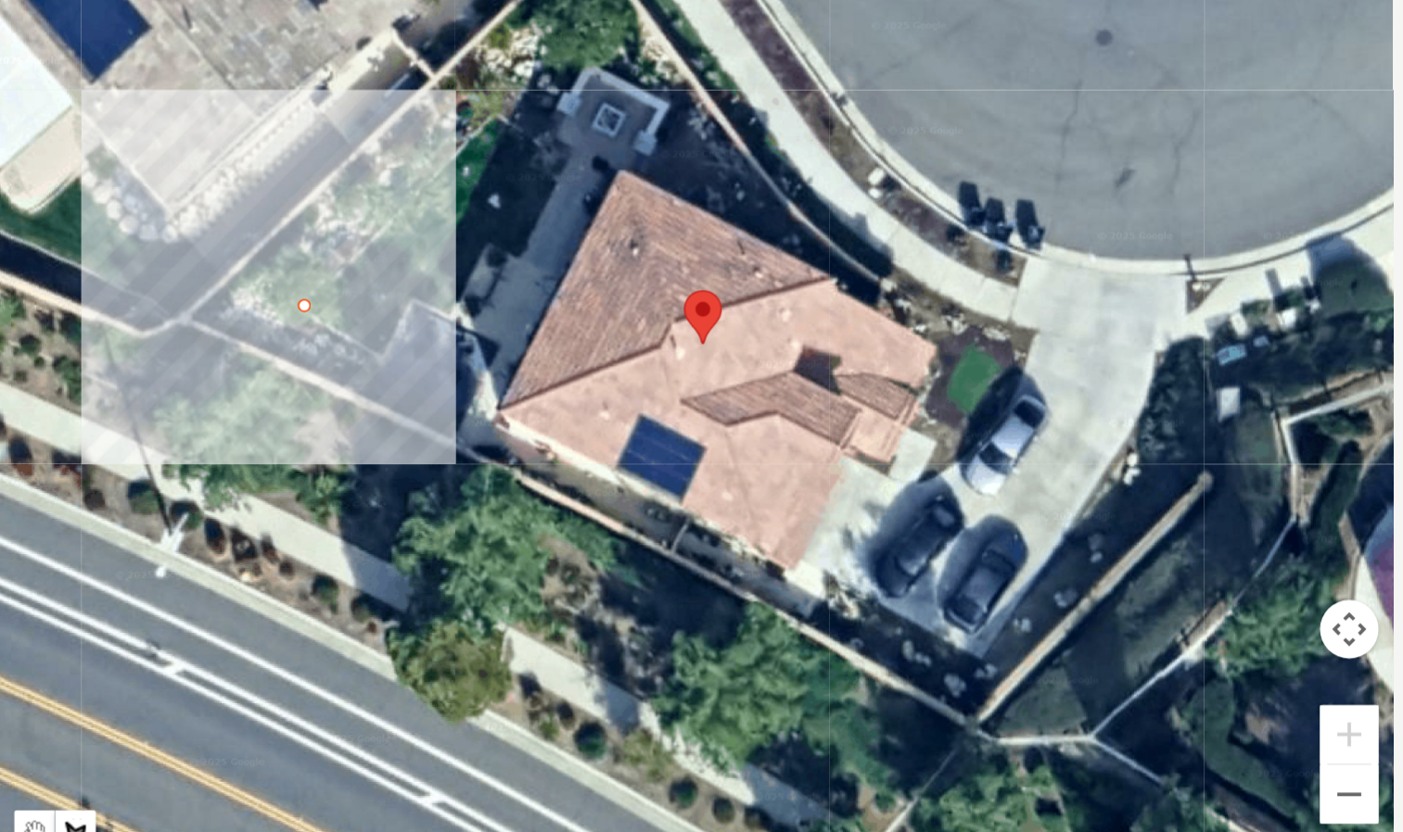
click at [533, 389] on div at bounding box center [701, 429] width 949 height 556
click at [553, 353] on div at bounding box center [701, 429] width 949 height 556
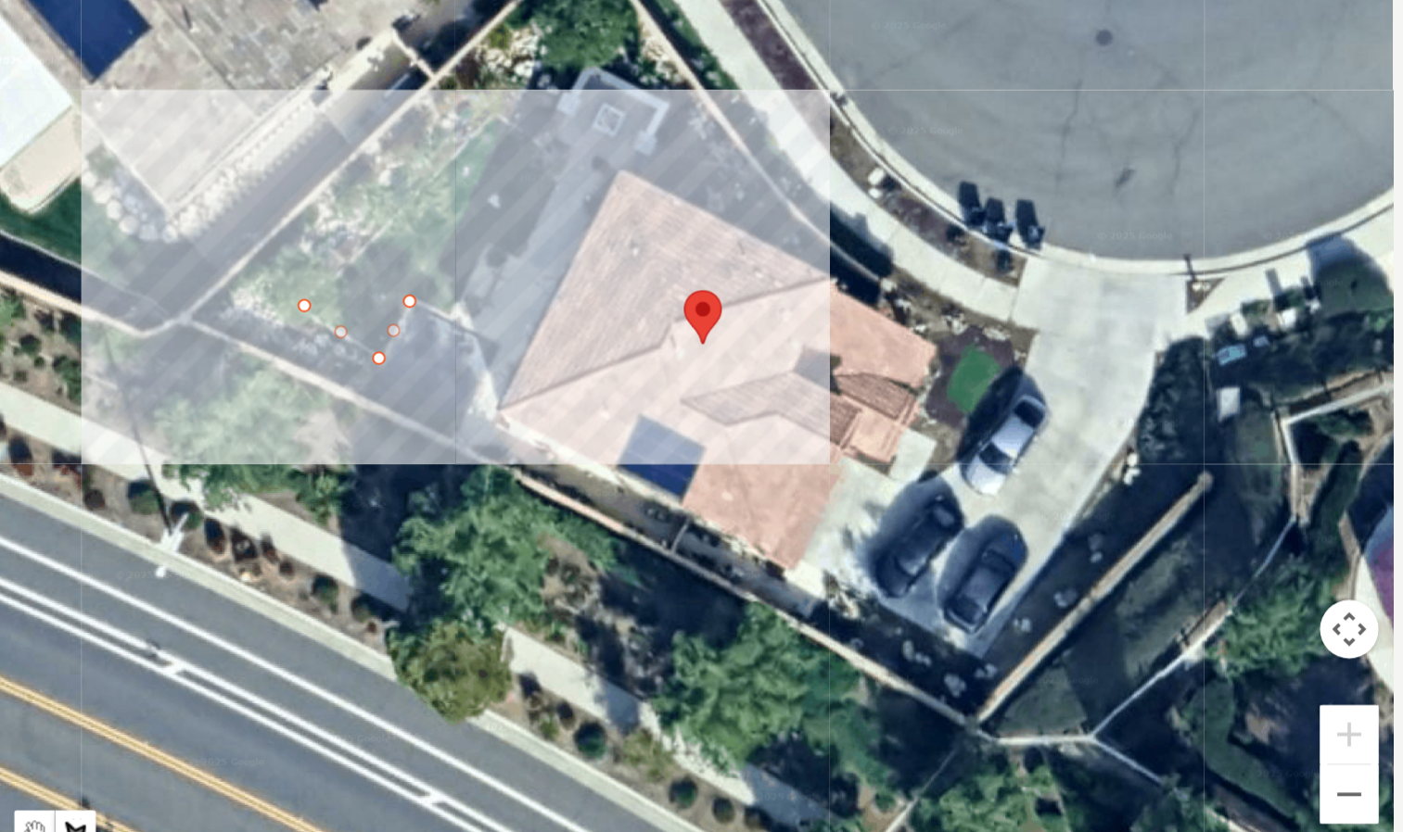
click at [577, 362] on div at bounding box center [701, 429] width 949 height 556
click at [600, 318] on div at bounding box center [701, 429] width 949 height 556
click at [620, 326] on div at bounding box center [701, 429] width 949 height 556
click at [647, 275] on div at bounding box center [701, 429] width 949 height 556
click at [629, 267] on div at bounding box center [701, 429] width 949 height 556
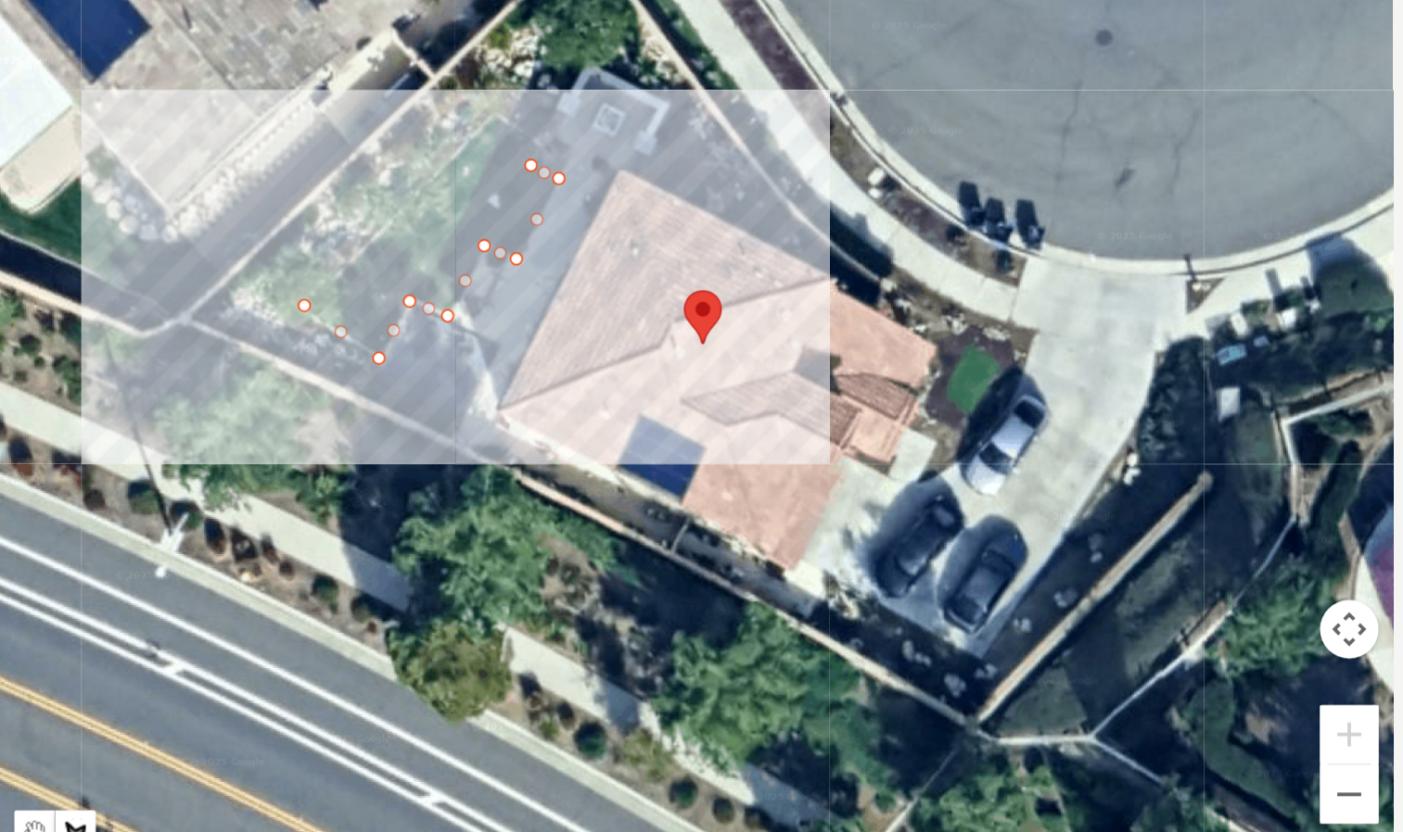
click at [635, 251] on div at bounding box center [701, 429] width 949 height 556
click at [606, 235] on div at bounding box center [701, 429] width 949 height 556
click at [493, 349] on div at bounding box center [701, 429] width 949 height 556
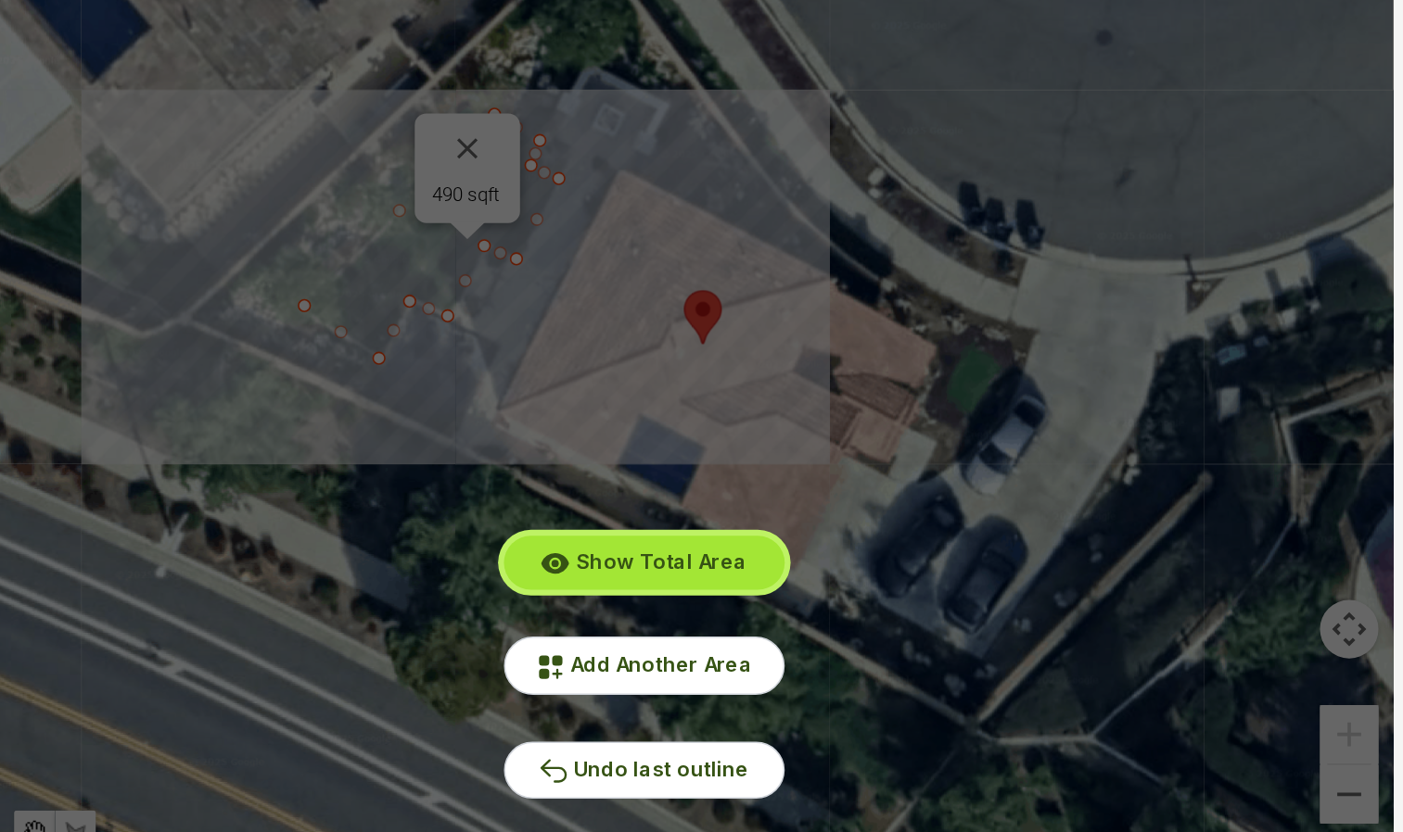
click at [738, 513] on span "Show Total Area" at bounding box center [712, 519] width 108 height 16
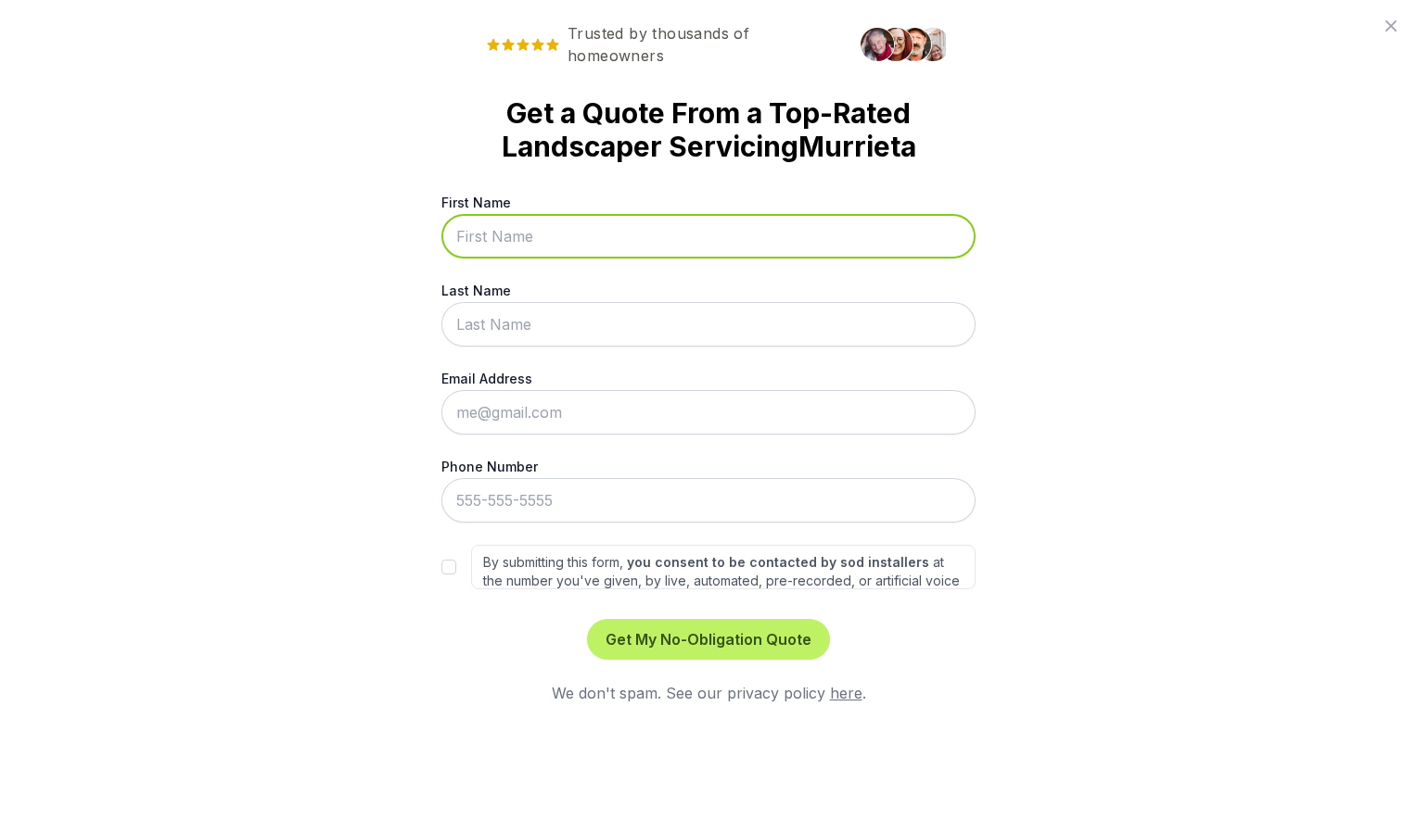
click at [514, 247] on input "First Name" at bounding box center [708, 236] width 534 height 44
type input "Anthony"
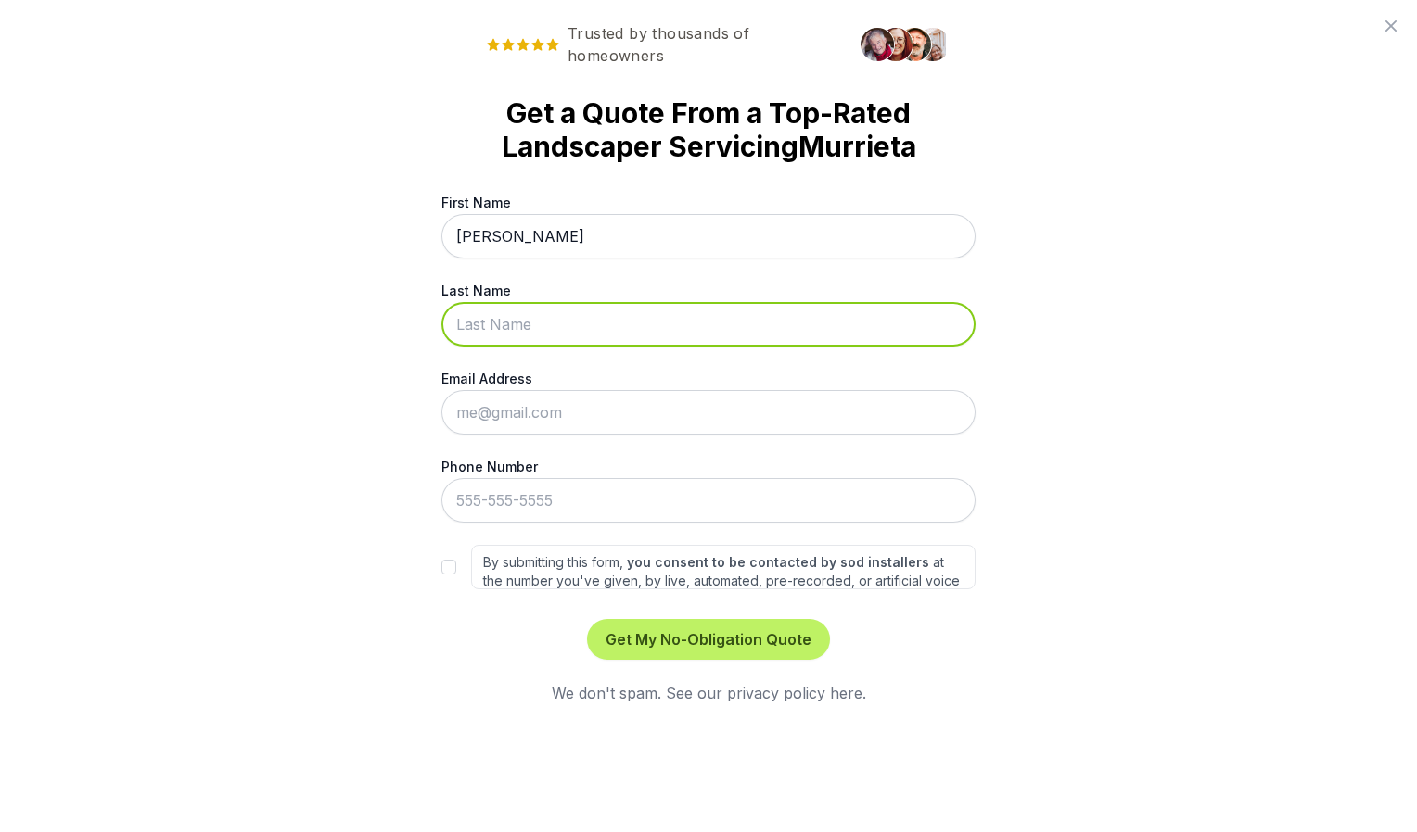
click at [503, 322] on input "Last Name" at bounding box center [708, 324] width 534 height 44
type input "Garcia"
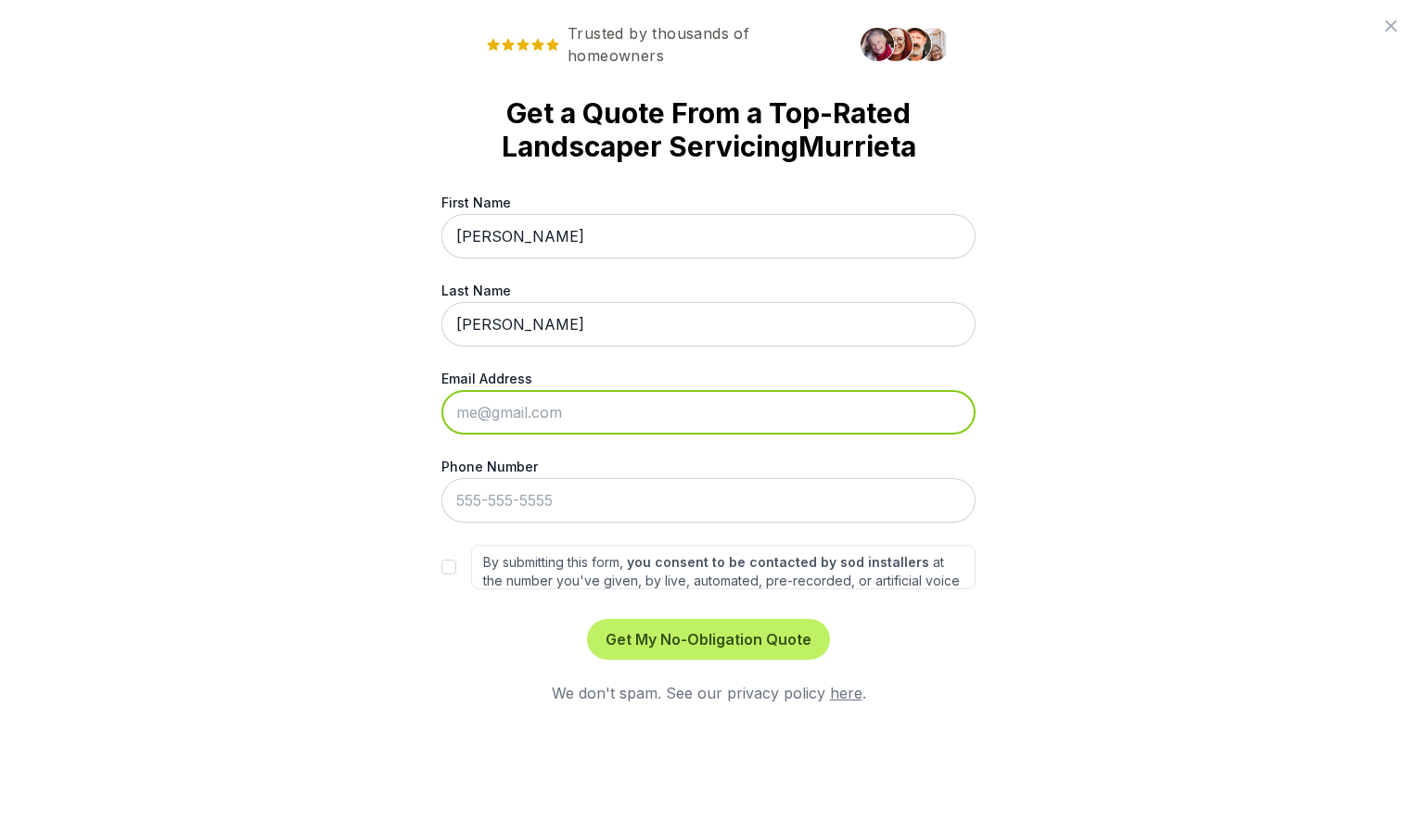
click at [511, 399] on input "Email Address" at bounding box center [708, 412] width 534 height 44
type input "anthnygar34@yahoo.com"
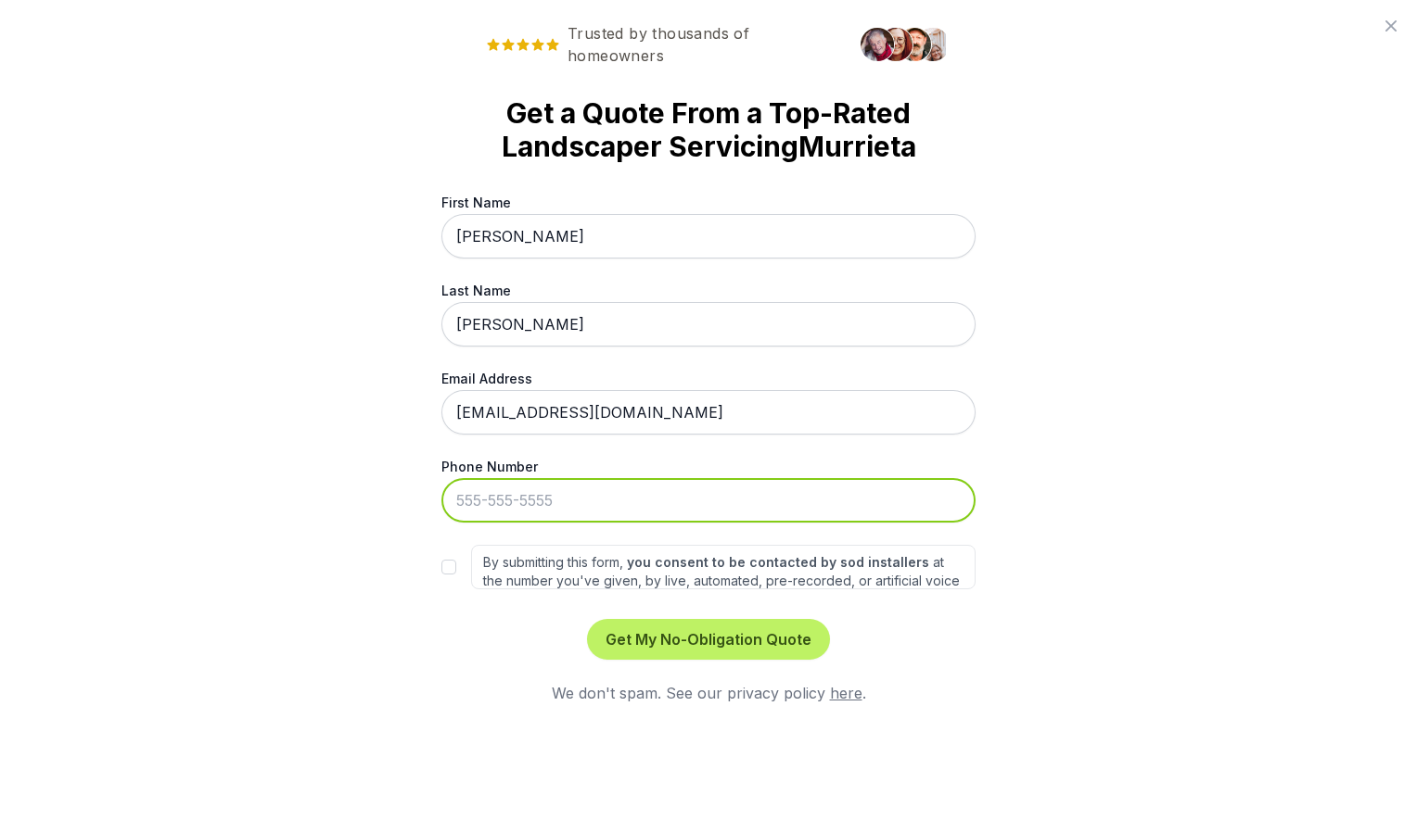
click at [546, 510] on input "Phone Number" at bounding box center [708, 500] width 534 height 44
type input "909-876-5344"
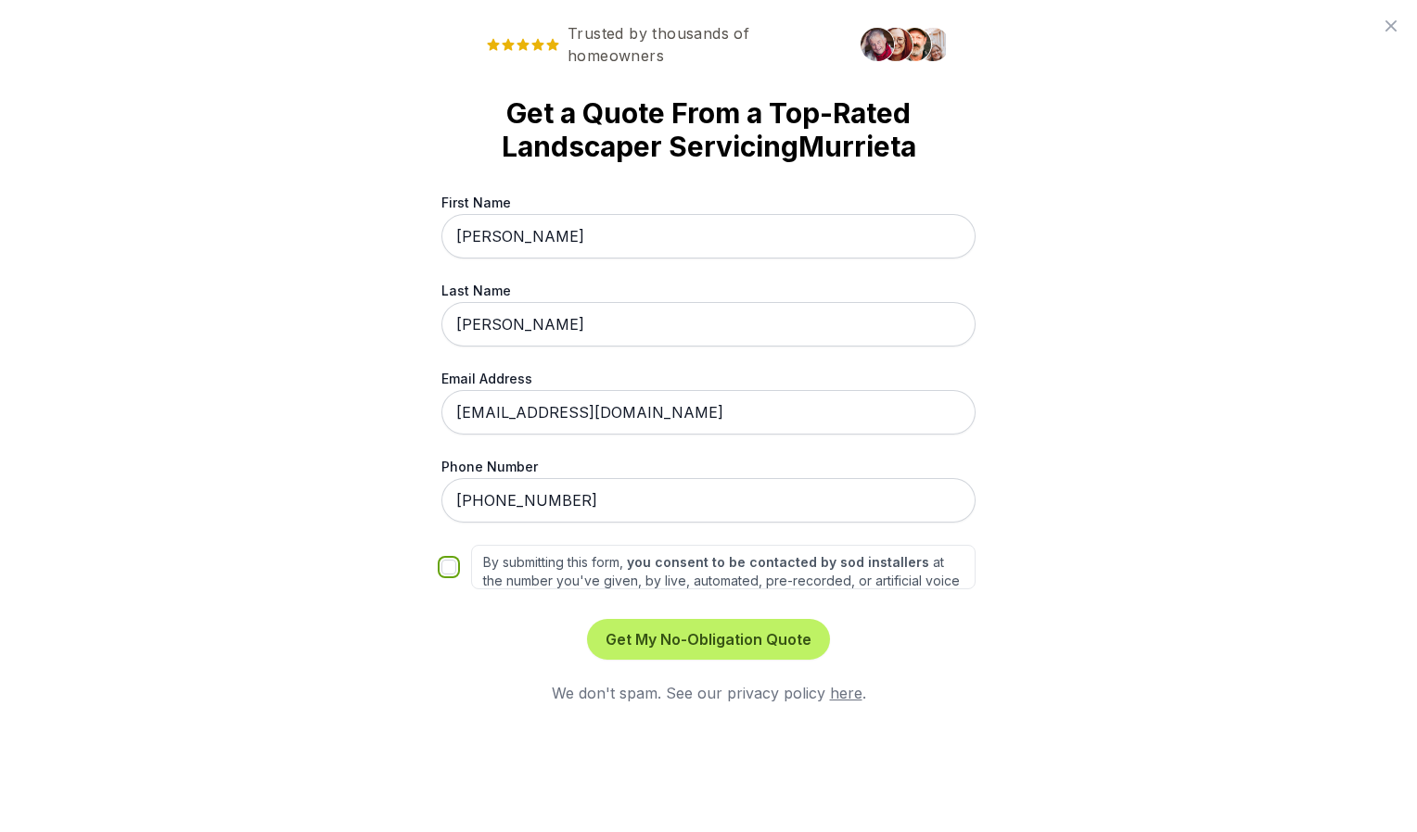
click at [448, 573] on input "By submitting this form, you consent to be contacted by sod installers at the n…" at bounding box center [448, 567] width 15 height 15
checkbox input "true"
click at [666, 632] on button "Get My No-Obligation Quote" at bounding box center [708, 639] width 243 height 41
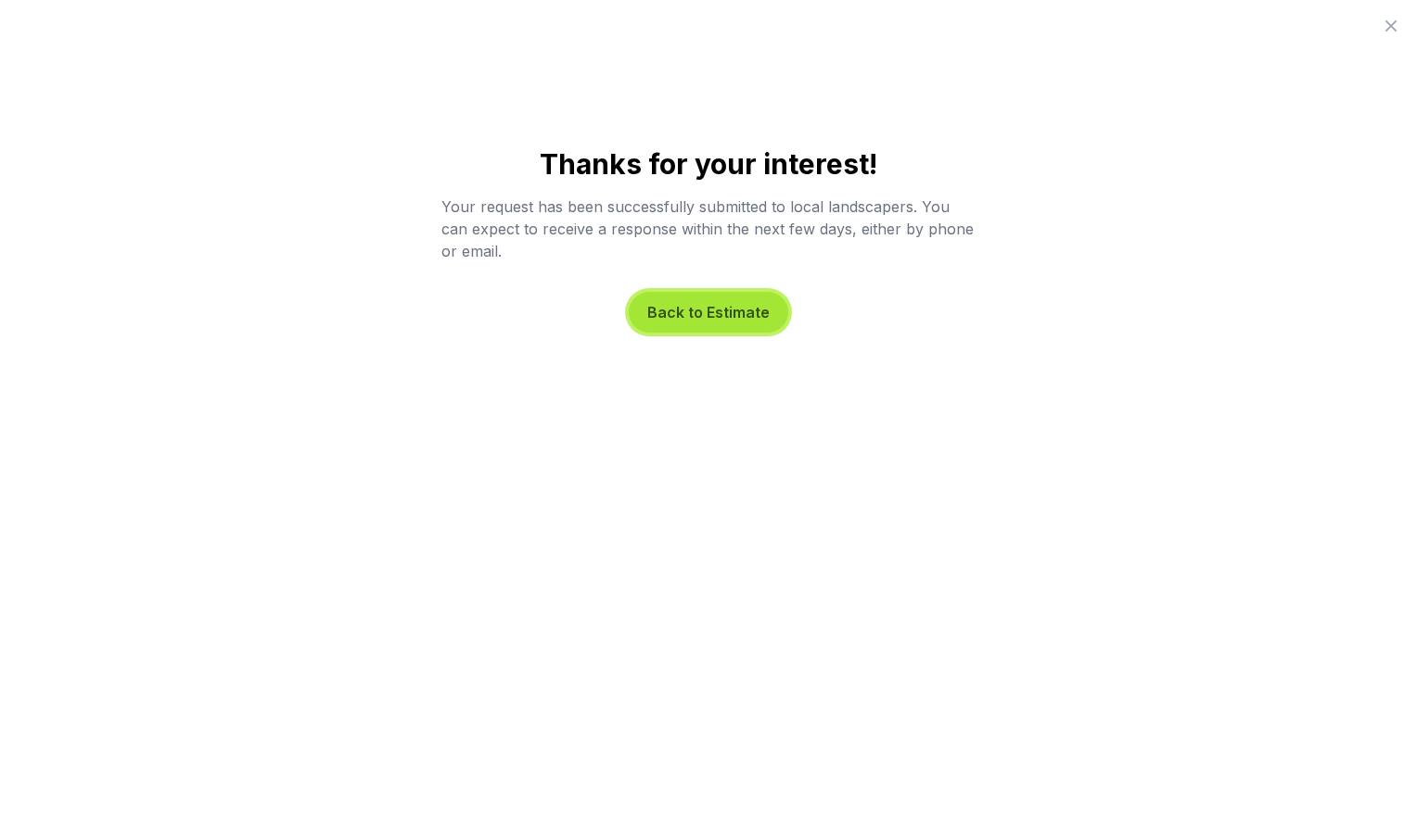
click at [729, 319] on button "Back to Estimate" at bounding box center [708, 312] width 159 height 41
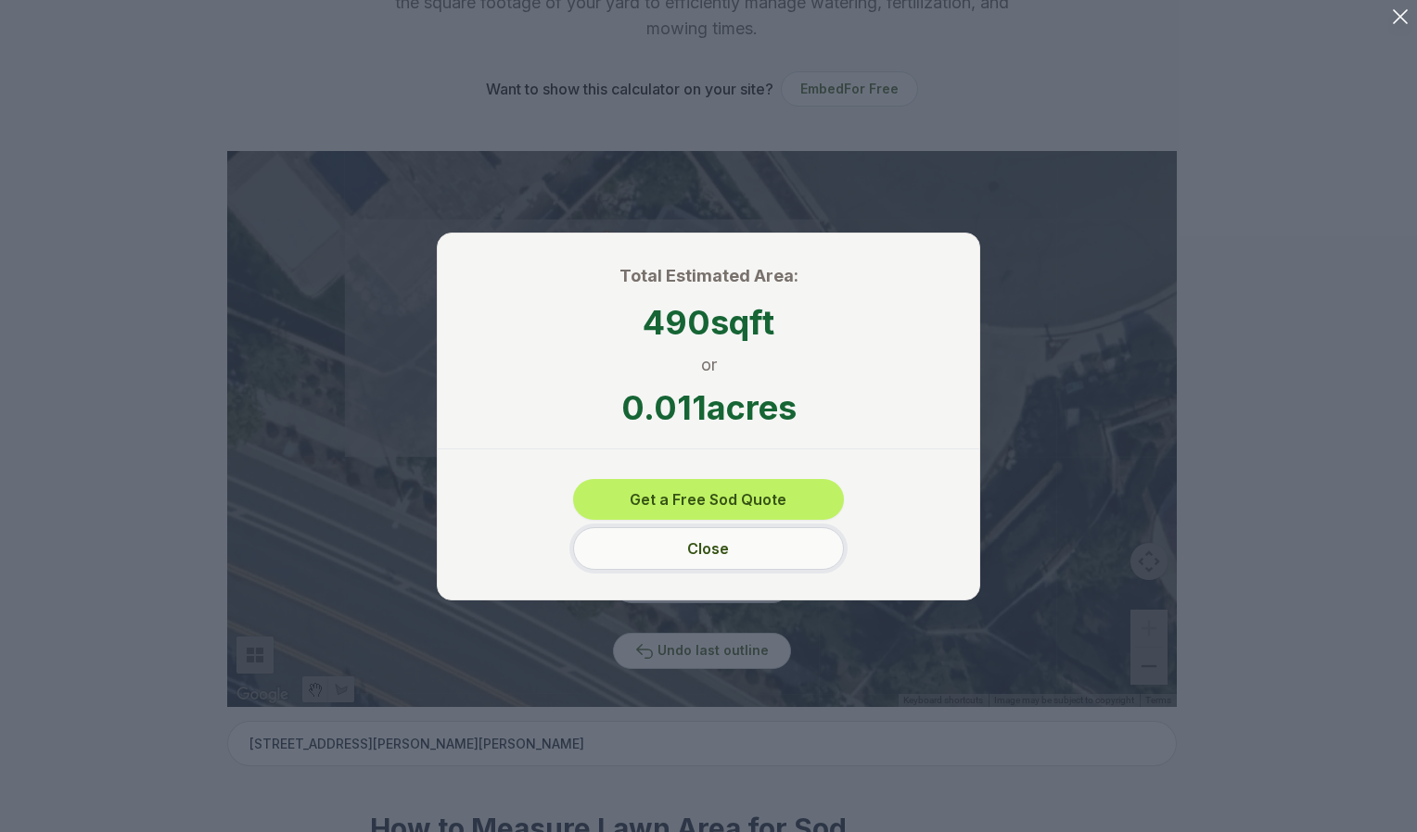
click at [732, 564] on button "Close" at bounding box center [708, 548] width 271 height 43
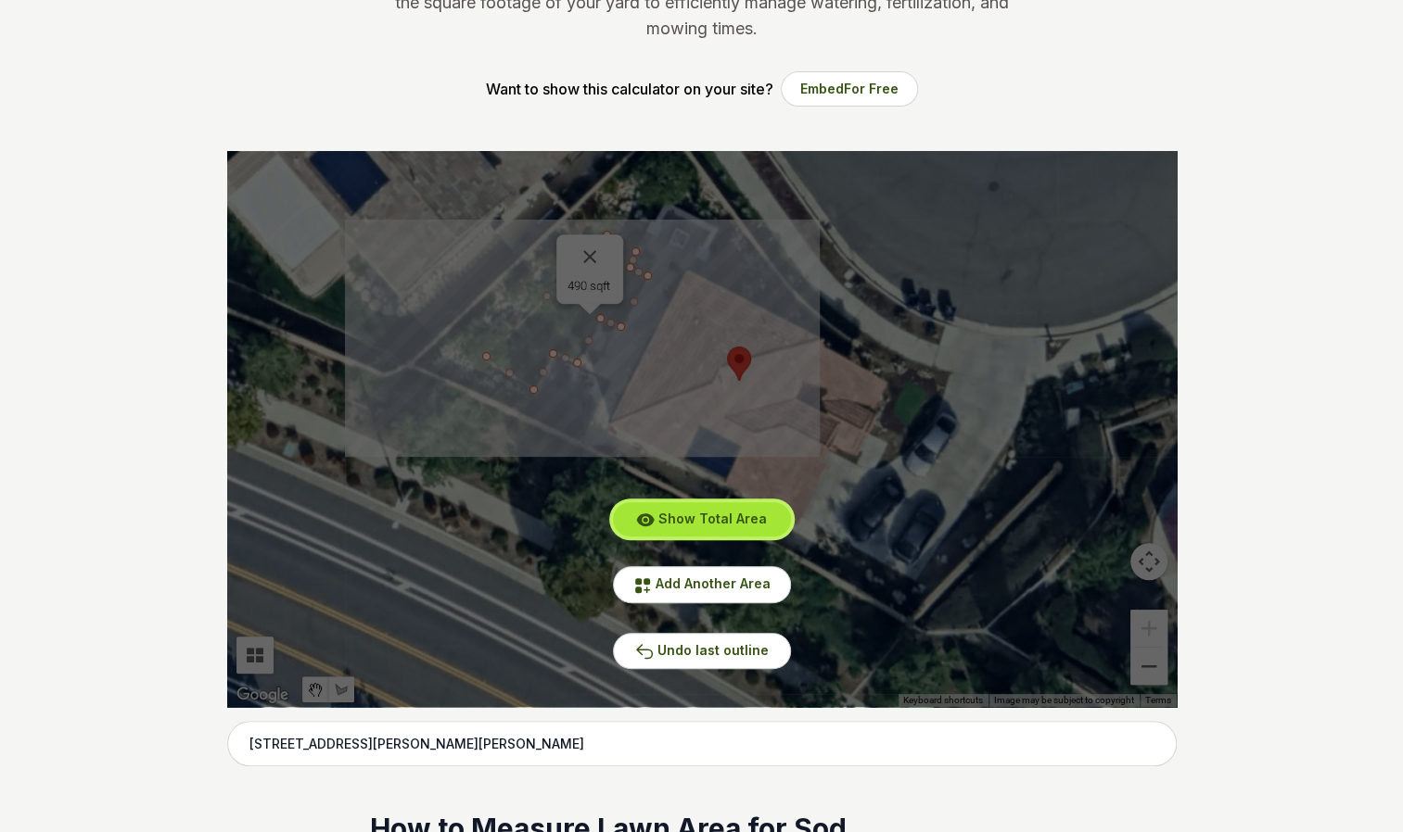
click at [702, 534] on button "Show Total Area" at bounding box center [702, 519] width 178 height 34
